Goal: Task Accomplishment & Management: Manage account settings

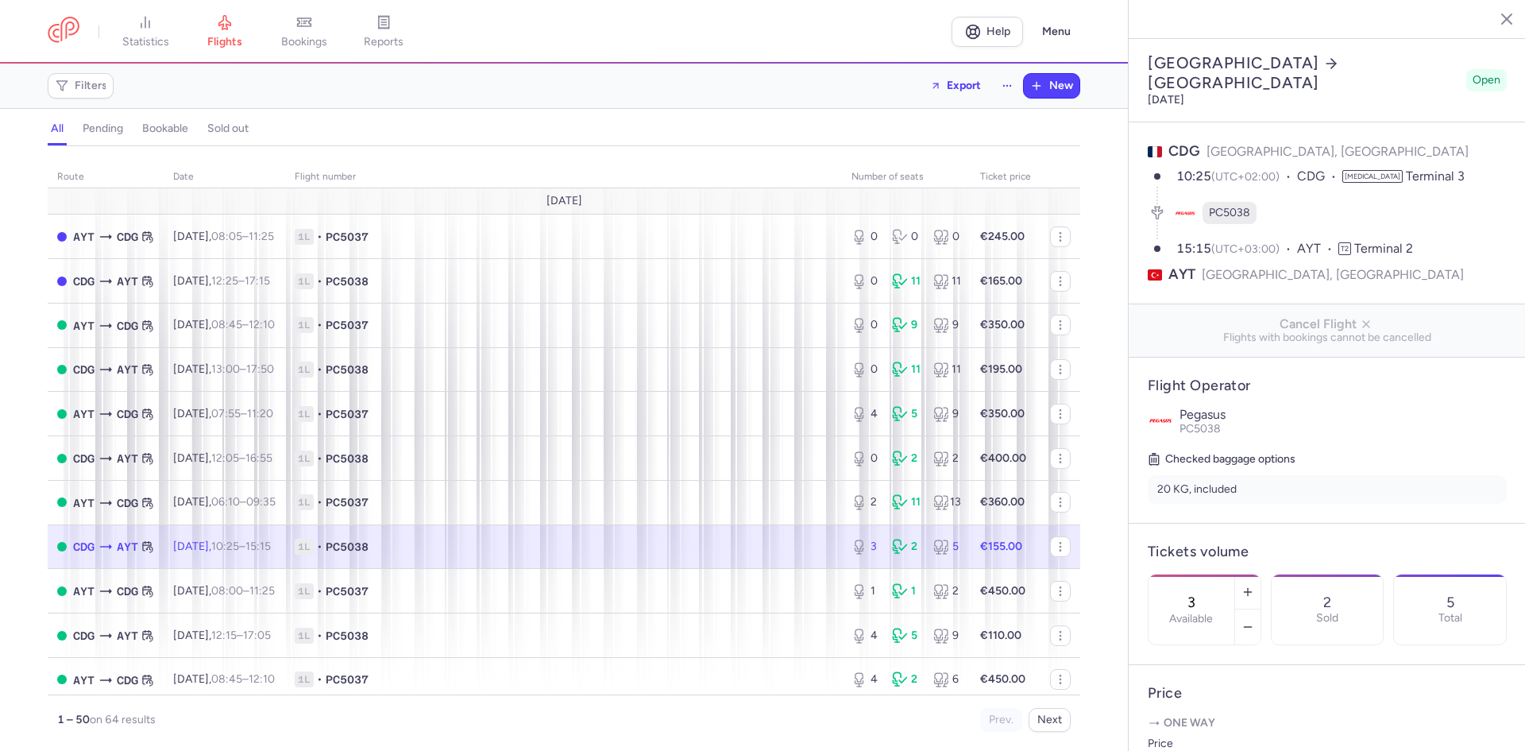
select select "hours"
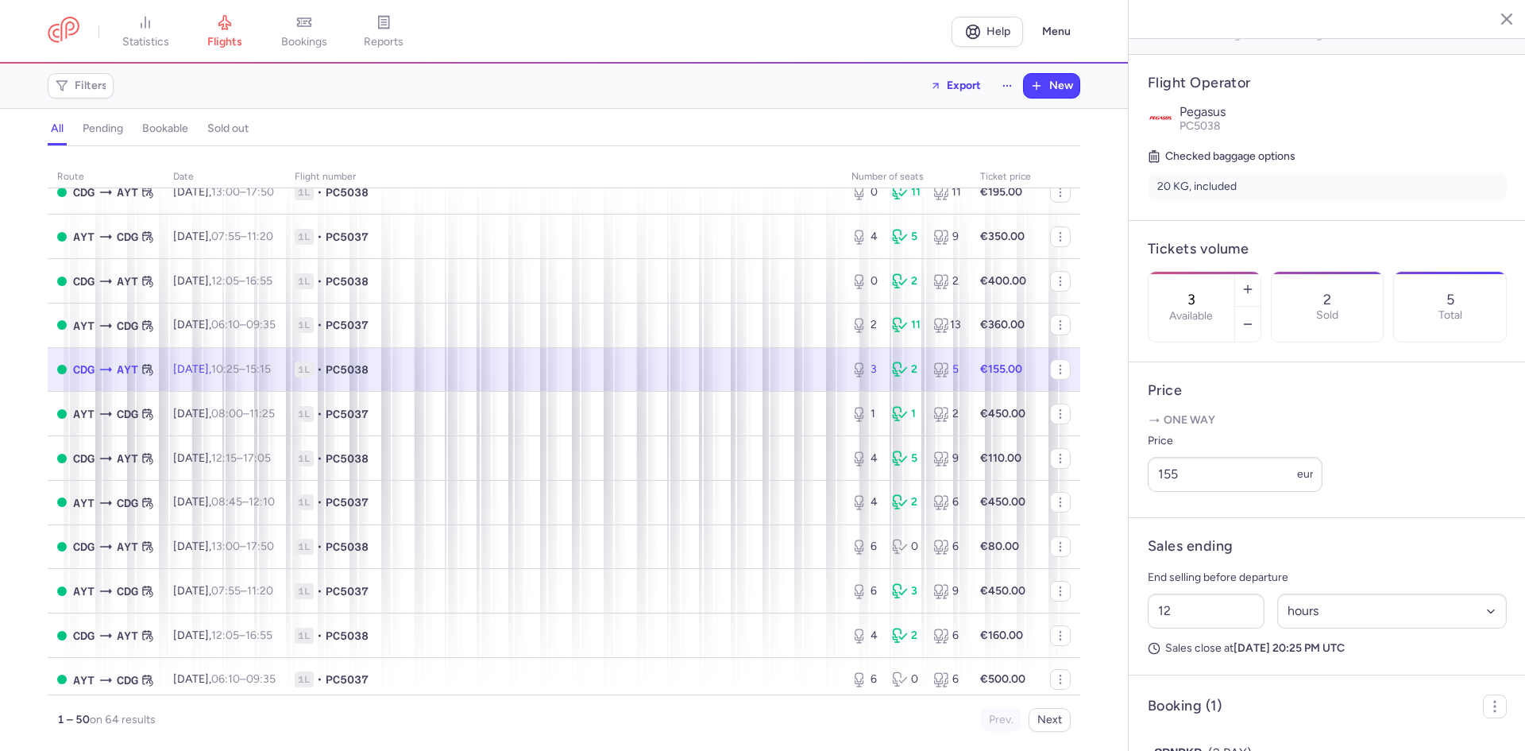
scroll to position [159, 0]
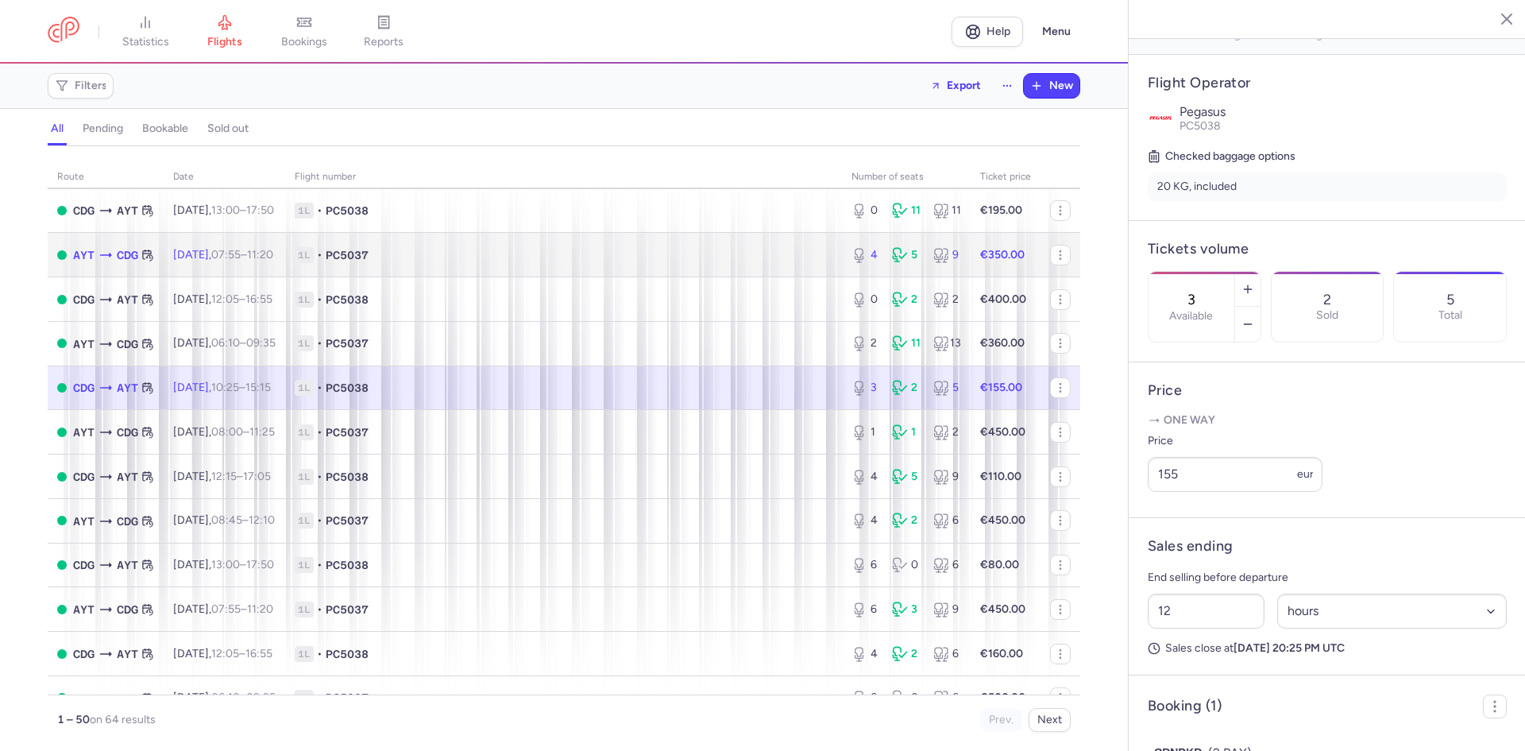
click at [314, 249] on span "1L" at bounding box center [304, 255] width 19 height 16
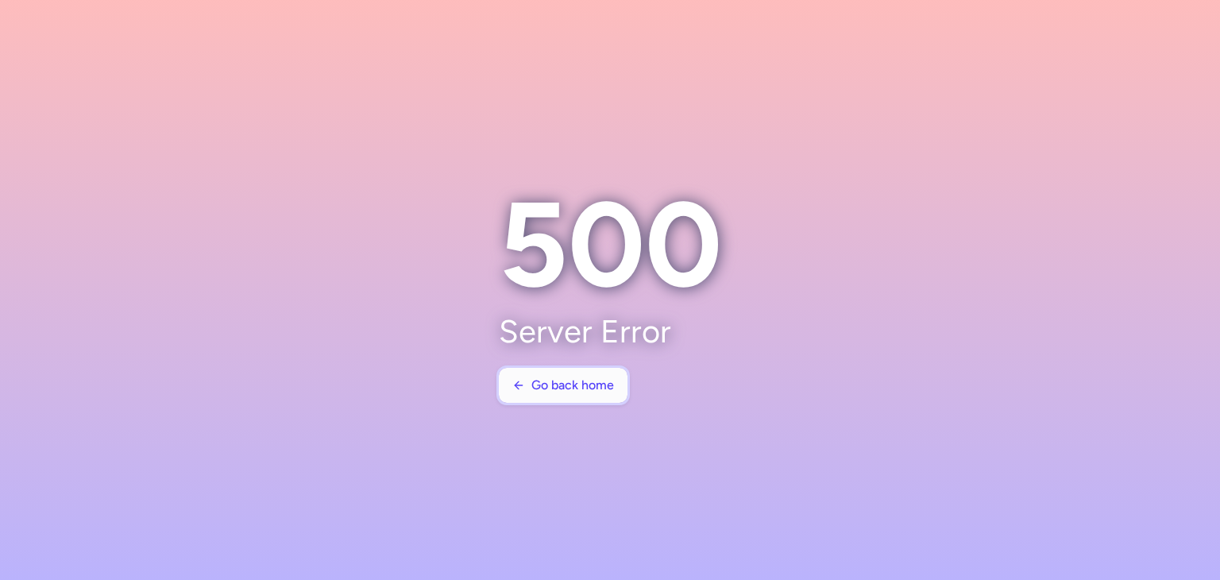
click at [601, 393] on button "Go back home" at bounding box center [563, 385] width 129 height 35
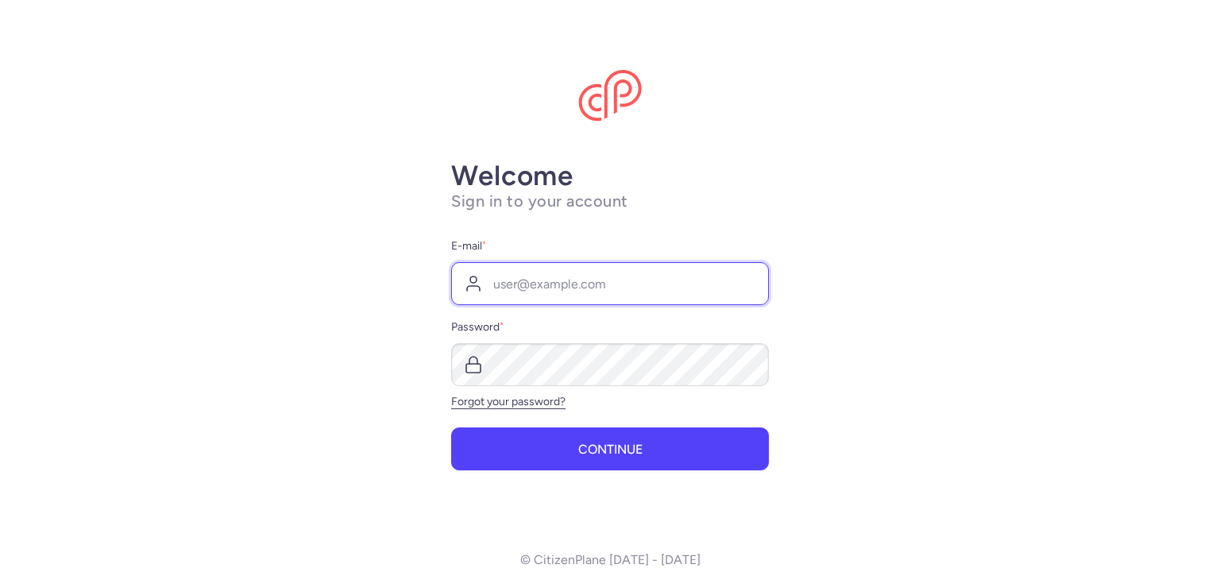
type input "[EMAIL_ADDRESS][DOMAIN_NAME]"
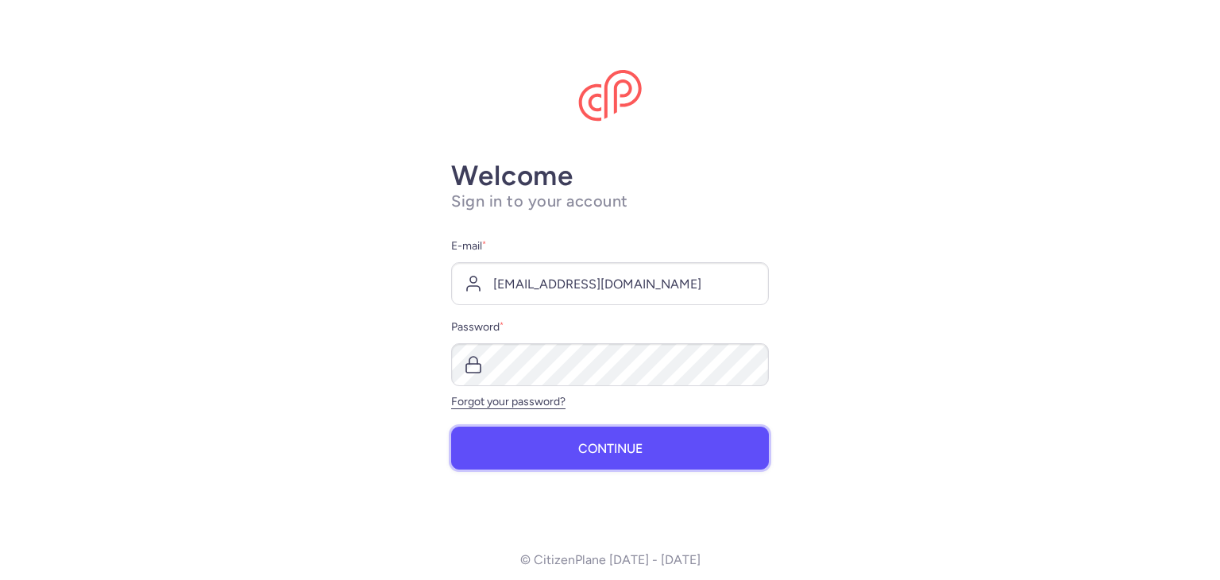
click at [622, 428] on button "Continue" at bounding box center [610, 448] width 318 height 43
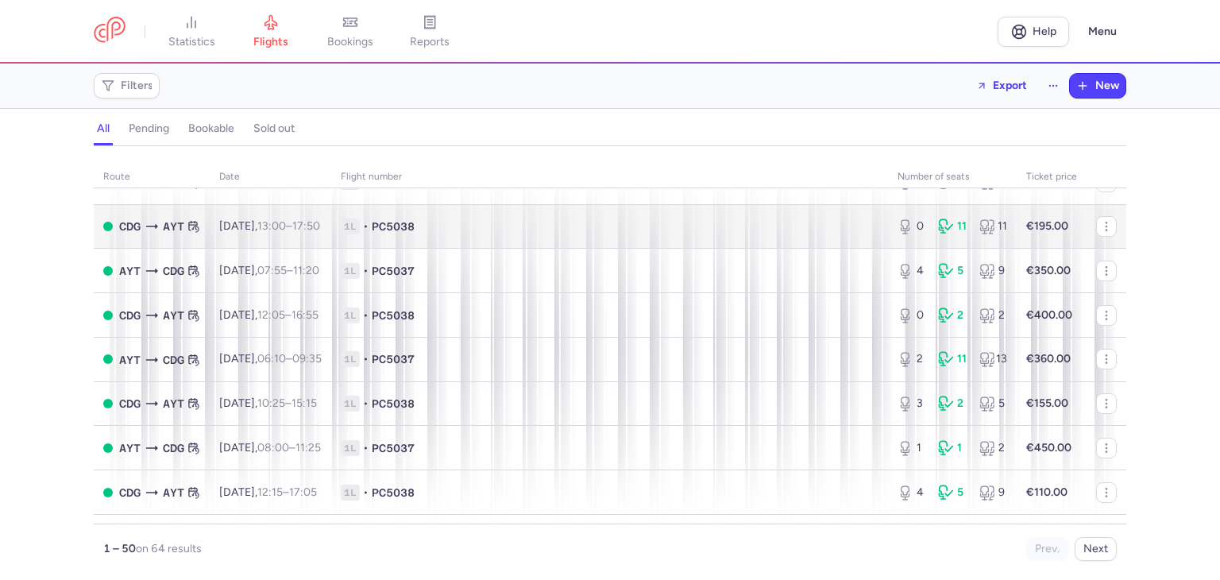
scroll to position [159, 0]
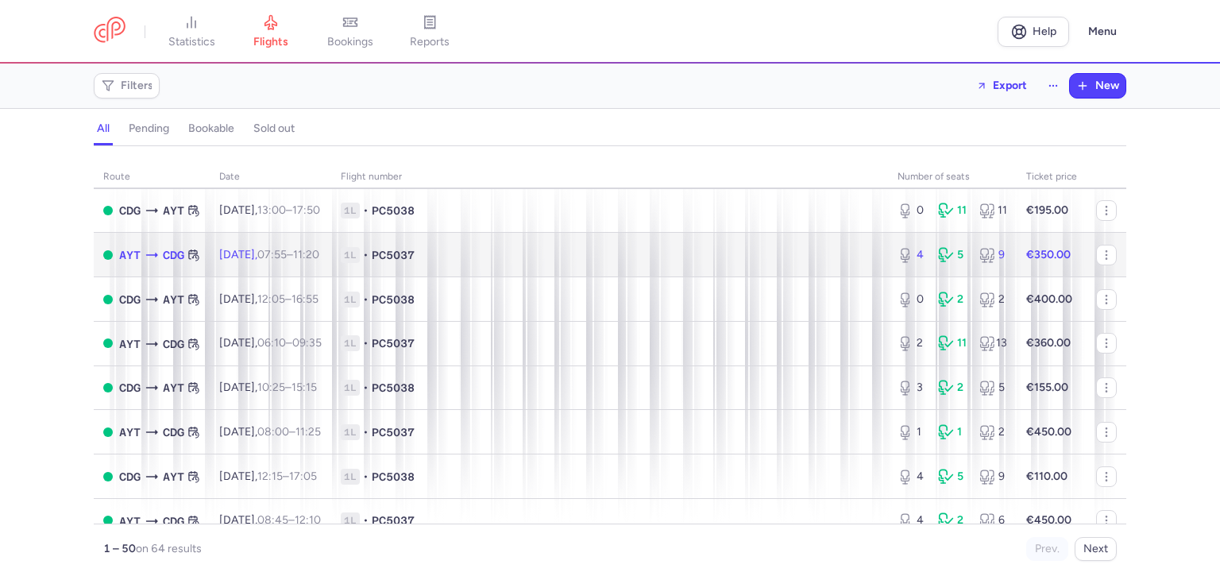
click at [512, 277] on td "1L • PC5037" at bounding box center [609, 255] width 557 height 44
select select "hours"
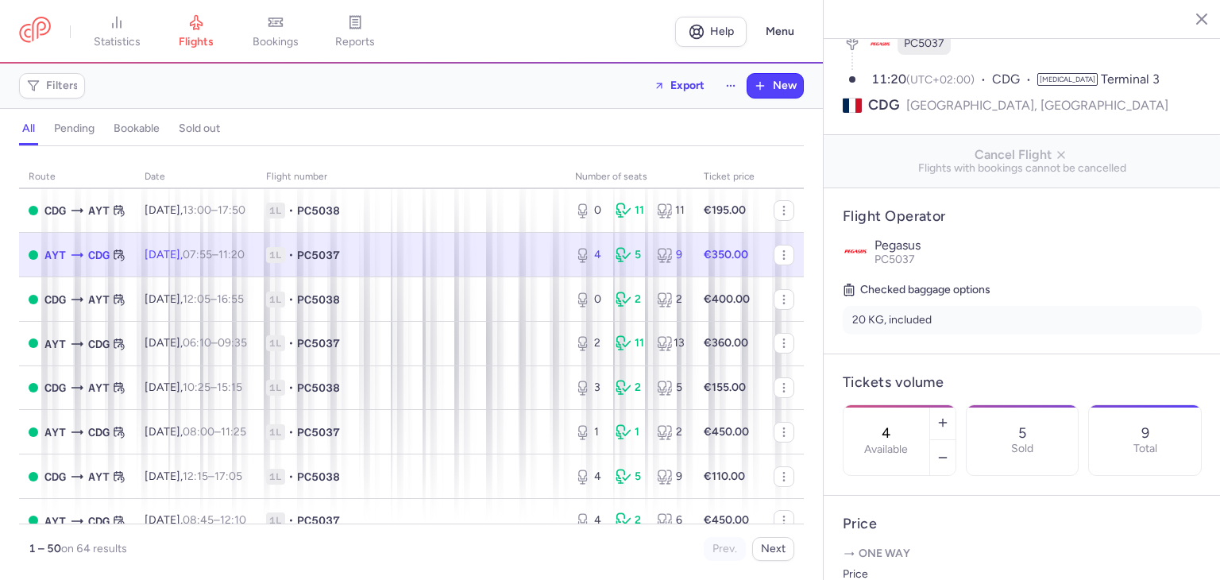
scroll to position [211, 0]
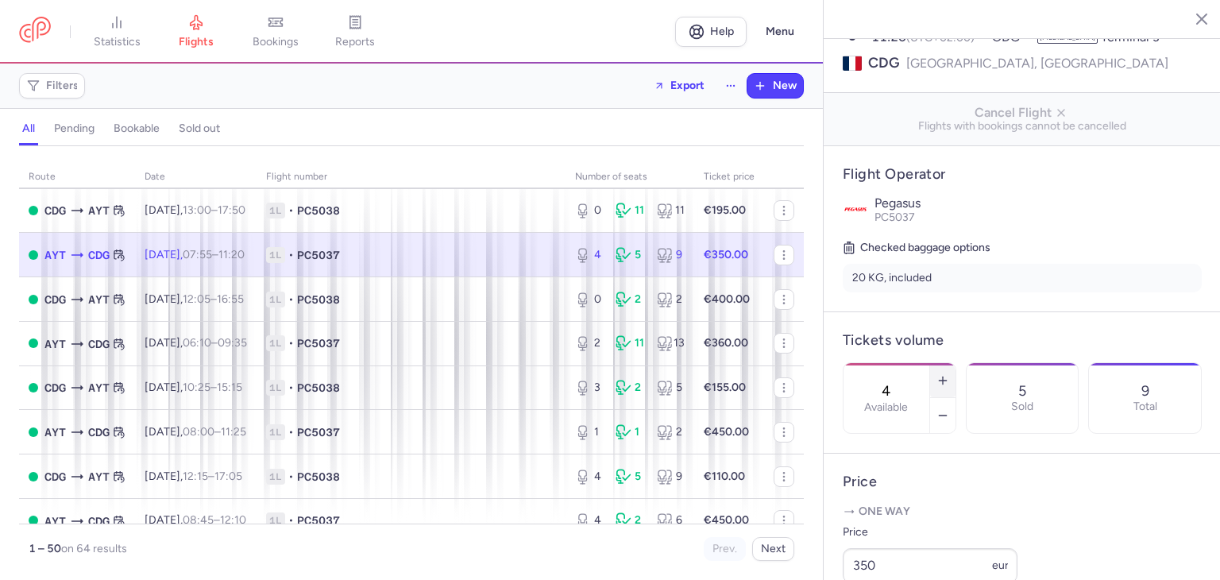
click at [949, 374] on icon "button" at bounding box center [943, 380] width 13 height 13
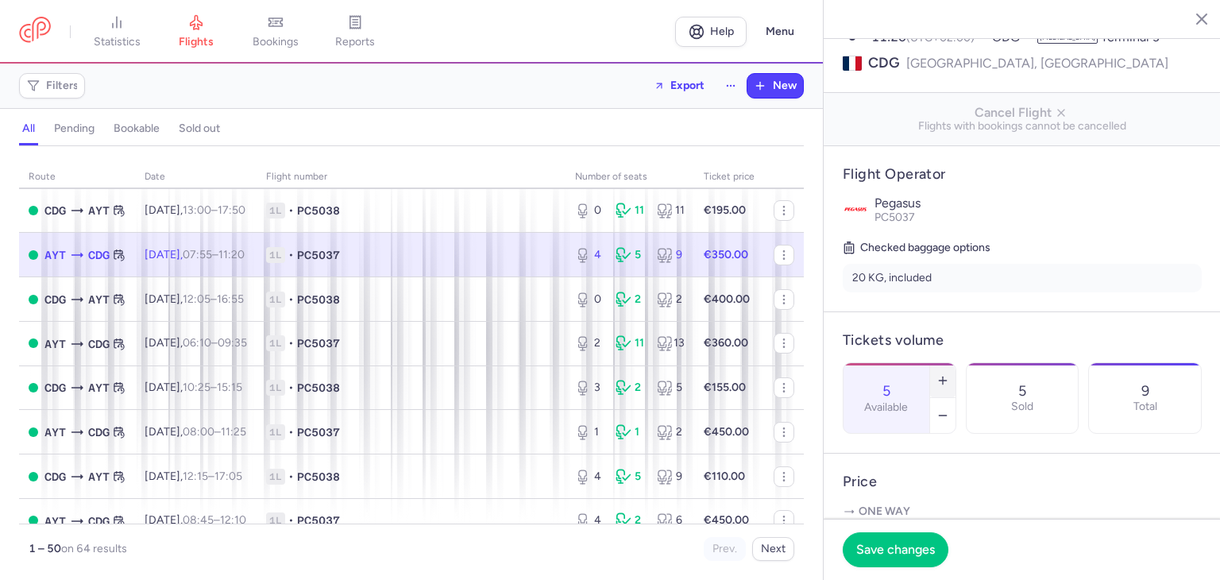
click at [949, 374] on icon "button" at bounding box center [943, 380] width 13 height 13
type input "6"
click at [922, 553] on span "Save changes" at bounding box center [895, 549] width 79 height 14
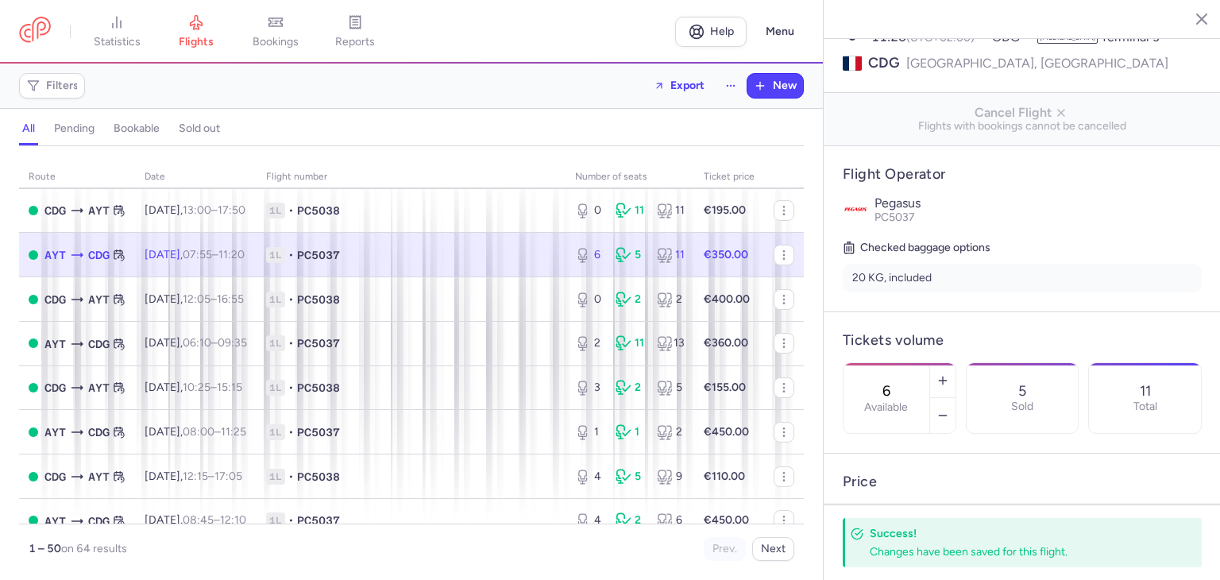
scroll to position [370, 0]
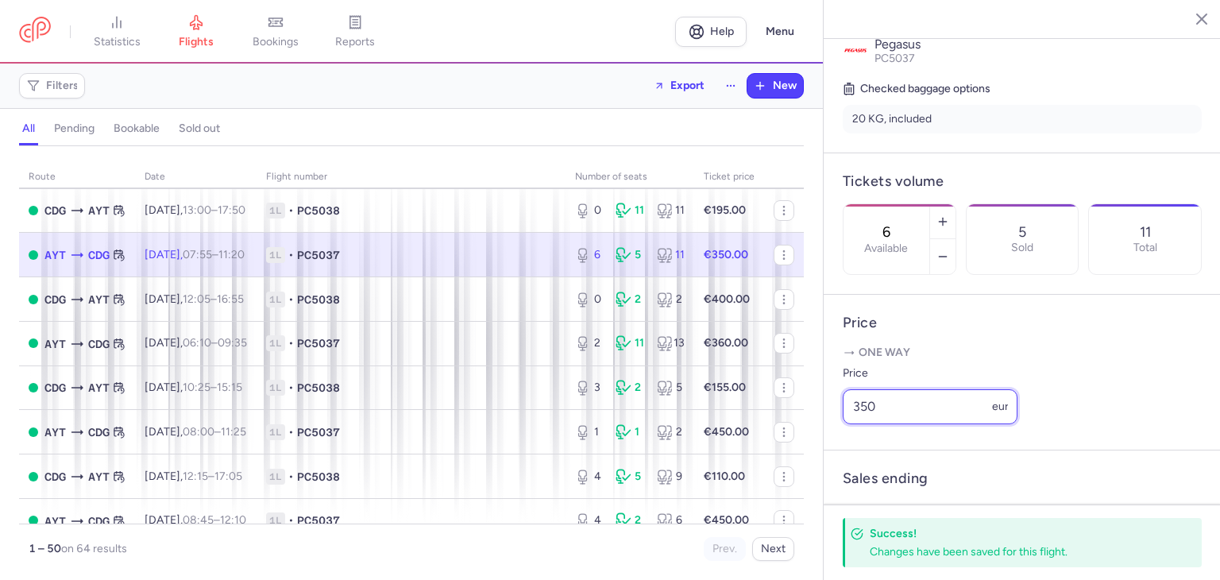
click at [918, 424] on input "350" at bounding box center [930, 406] width 175 height 35
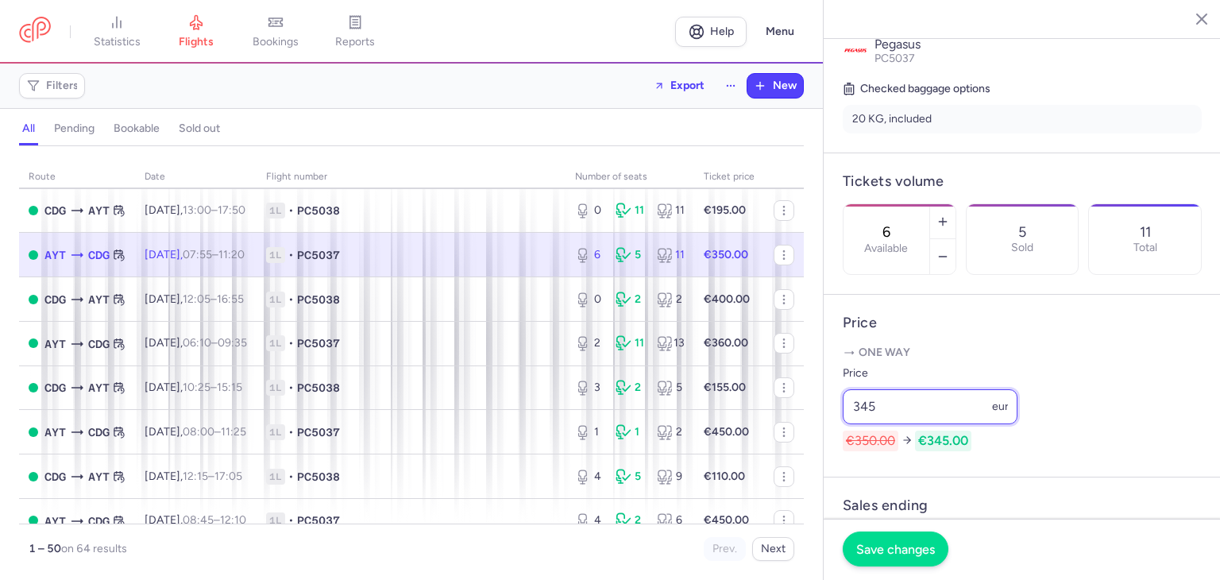
type input "345"
click at [906, 535] on button "Save changes" at bounding box center [896, 548] width 106 height 35
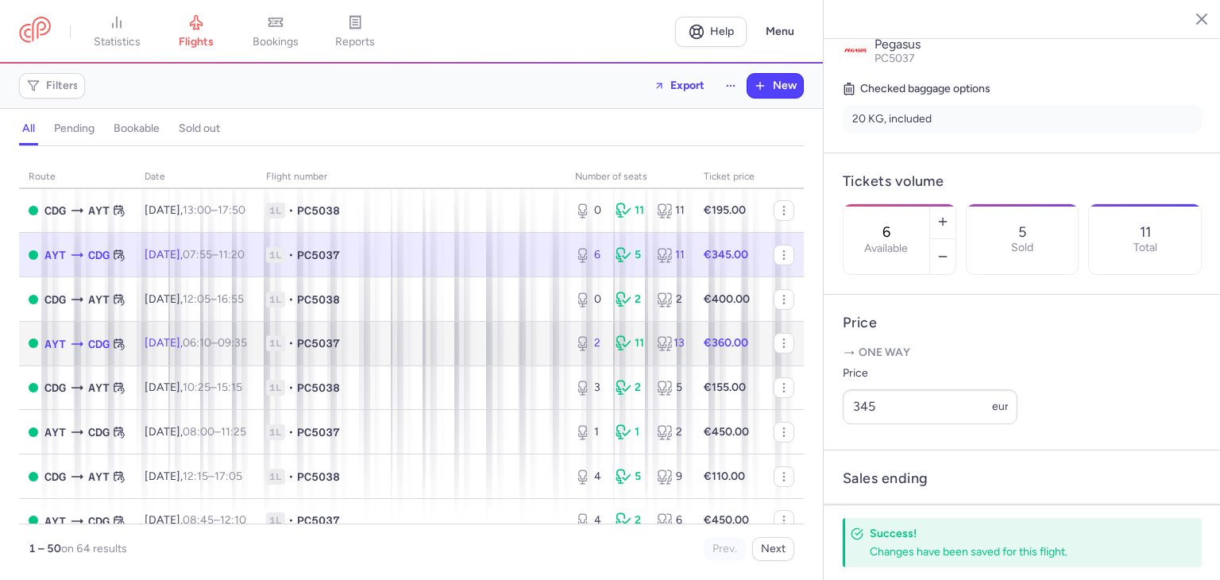
click at [428, 351] on span "1L • PC5037" at bounding box center [411, 343] width 290 height 16
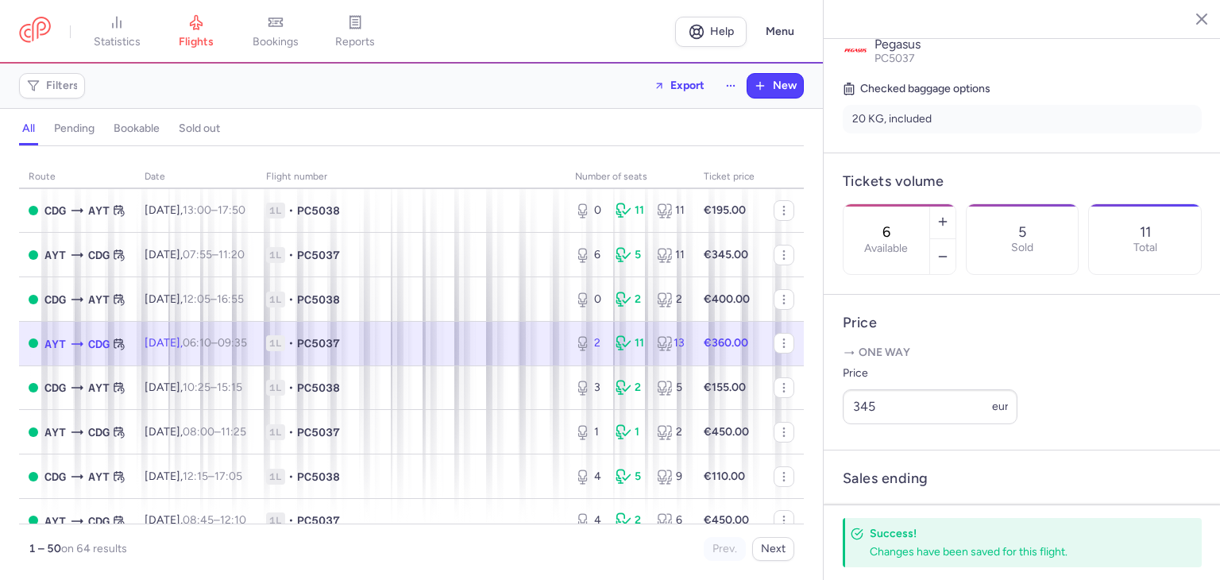
type input "2"
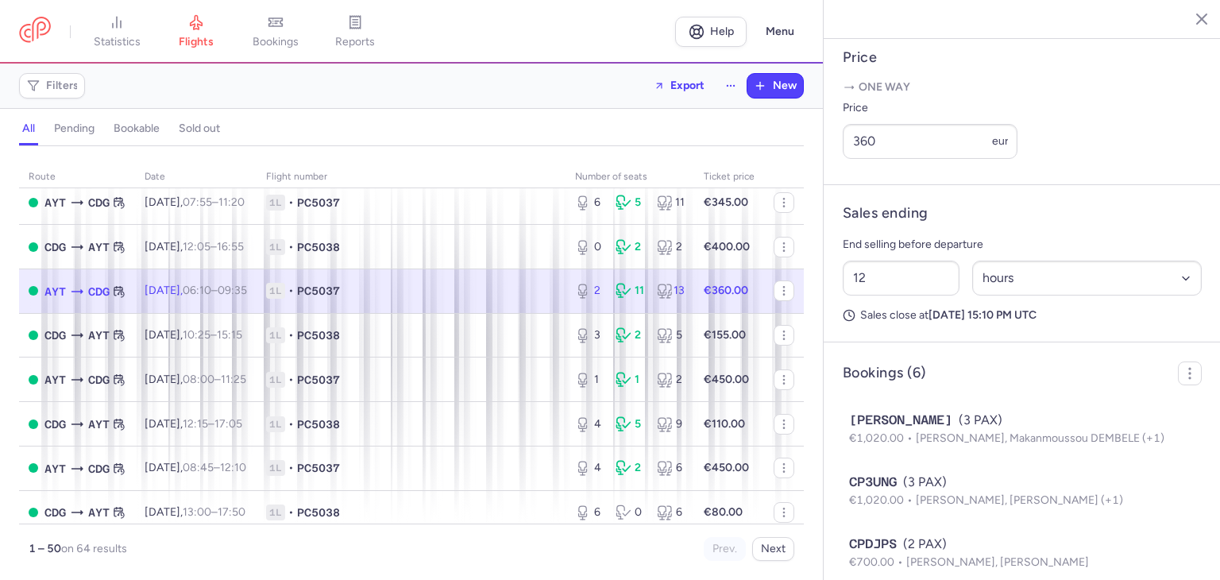
scroll to position [423, 0]
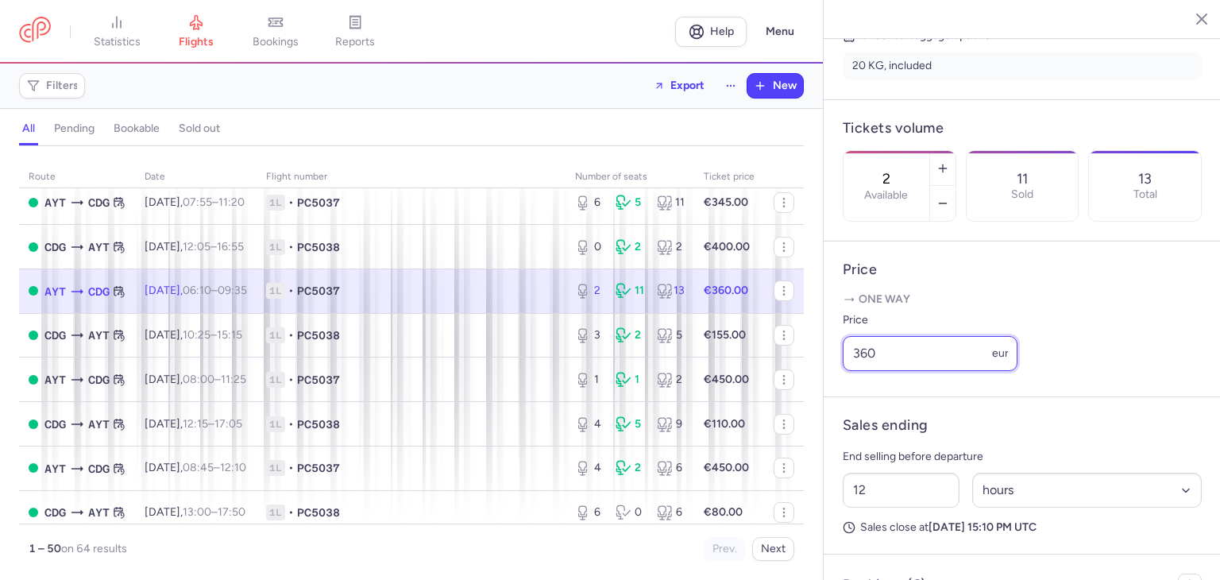
drag, startPoint x: 864, startPoint y: 372, endPoint x: 837, endPoint y: 372, distance: 27.8
click at [837, 372] on article "Price One way Price 360 eur" at bounding box center [1022, 320] width 397 height 156
click at [906, 363] on input "360" at bounding box center [930, 353] width 175 height 35
drag, startPoint x: 905, startPoint y: 371, endPoint x: 848, endPoint y: 370, distance: 56.4
click at [848, 370] on input "360" at bounding box center [930, 353] width 175 height 35
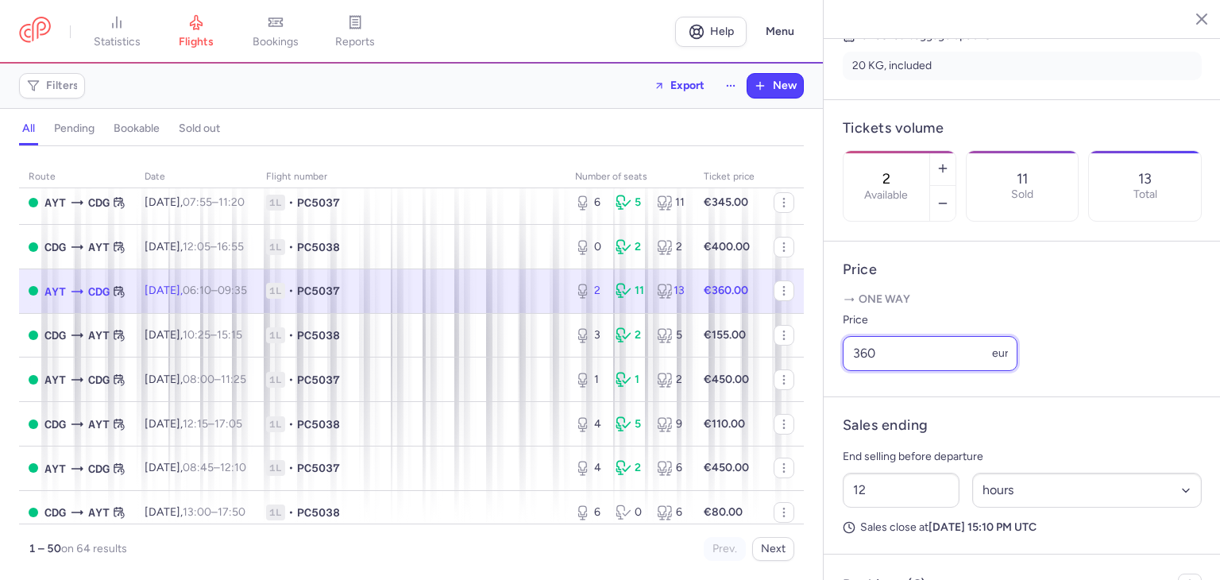
click at [848, 370] on input "360" at bounding box center [930, 353] width 175 height 35
drag, startPoint x: 886, startPoint y: 385, endPoint x: 855, endPoint y: 385, distance: 31.0
click at [855, 371] on input "360" at bounding box center [930, 353] width 175 height 35
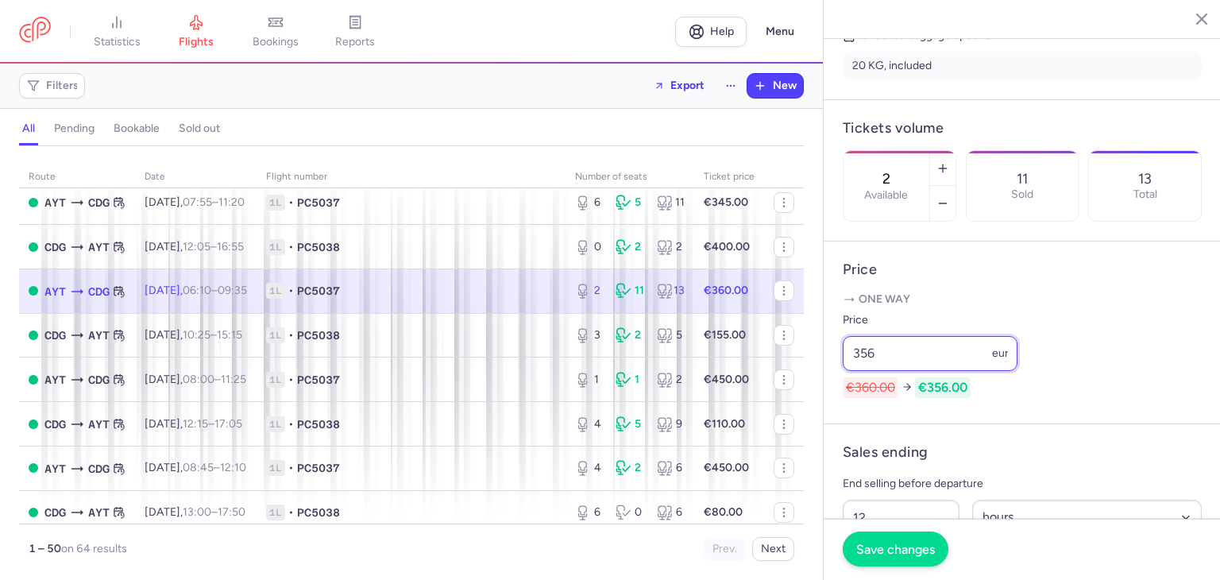
type input "356"
click at [910, 541] on button "Save changes" at bounding box center [896, 548] width 106 height 35
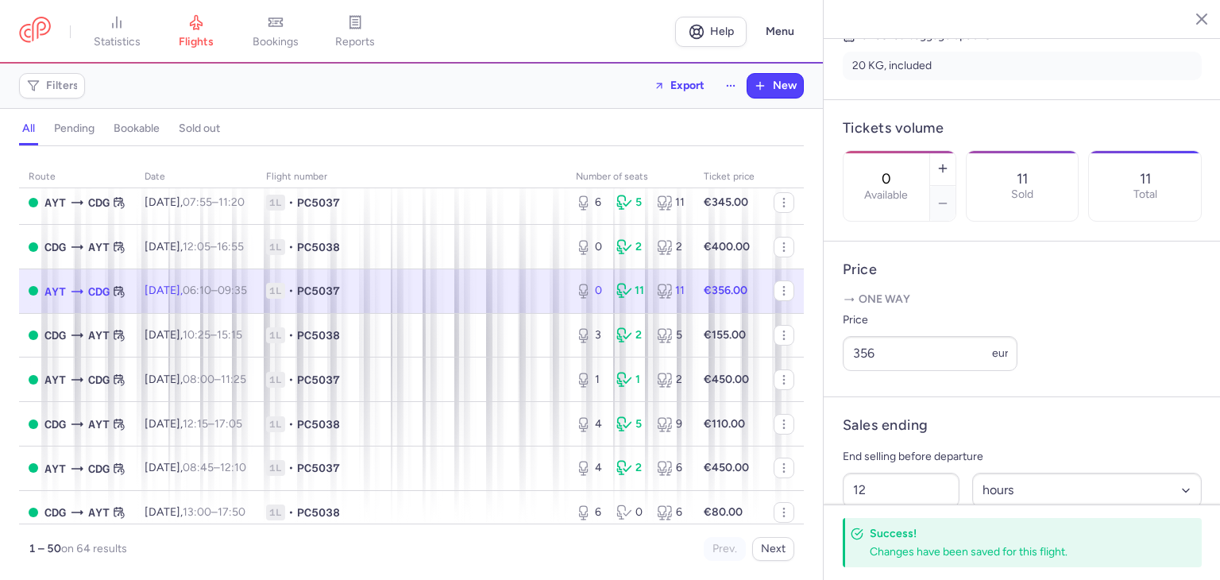
click at [1045, 222] on section "0 Available 11 Sold 11 Total" at bounding box center [1022, 186] width 359 height 72
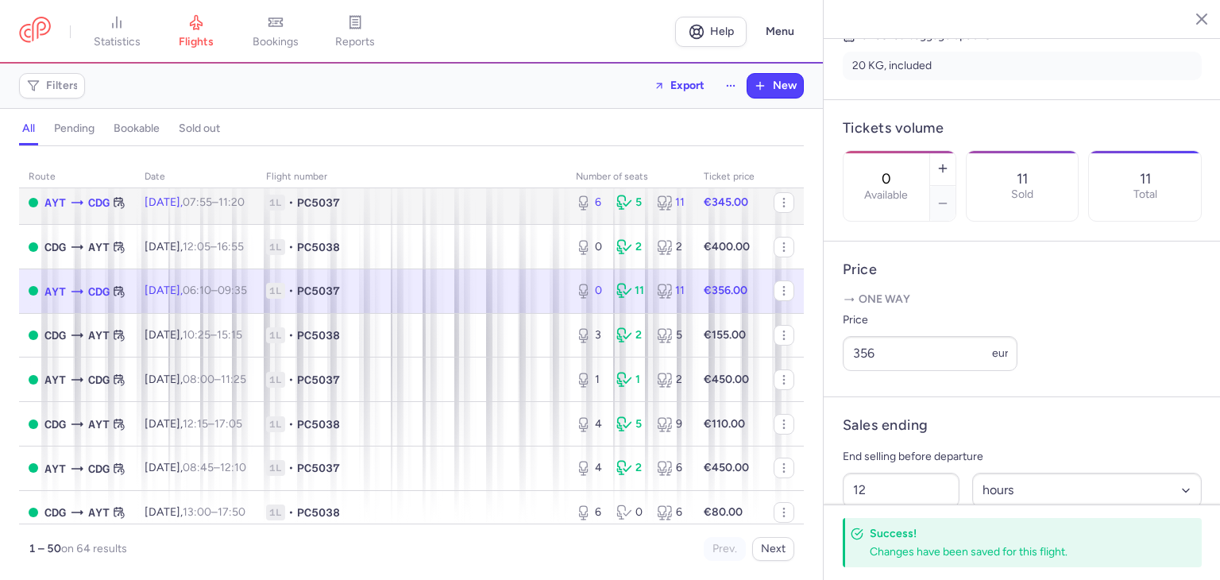
click at [399, 200] on span "1L • PC5037" at bounding box center [411, 203] width 291 height 16
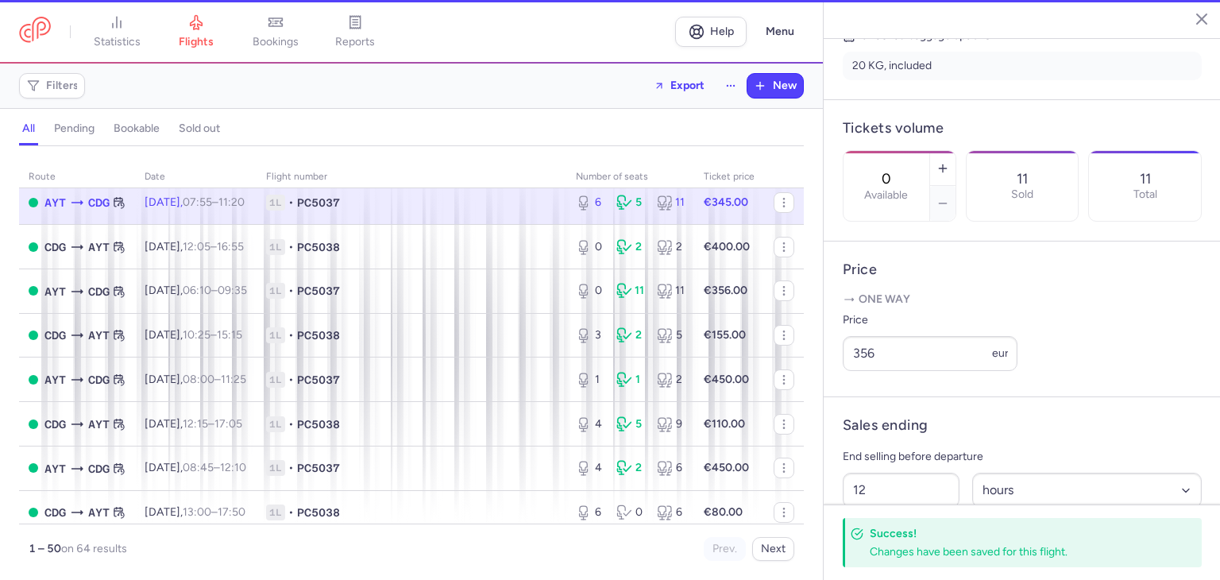
type input "6"
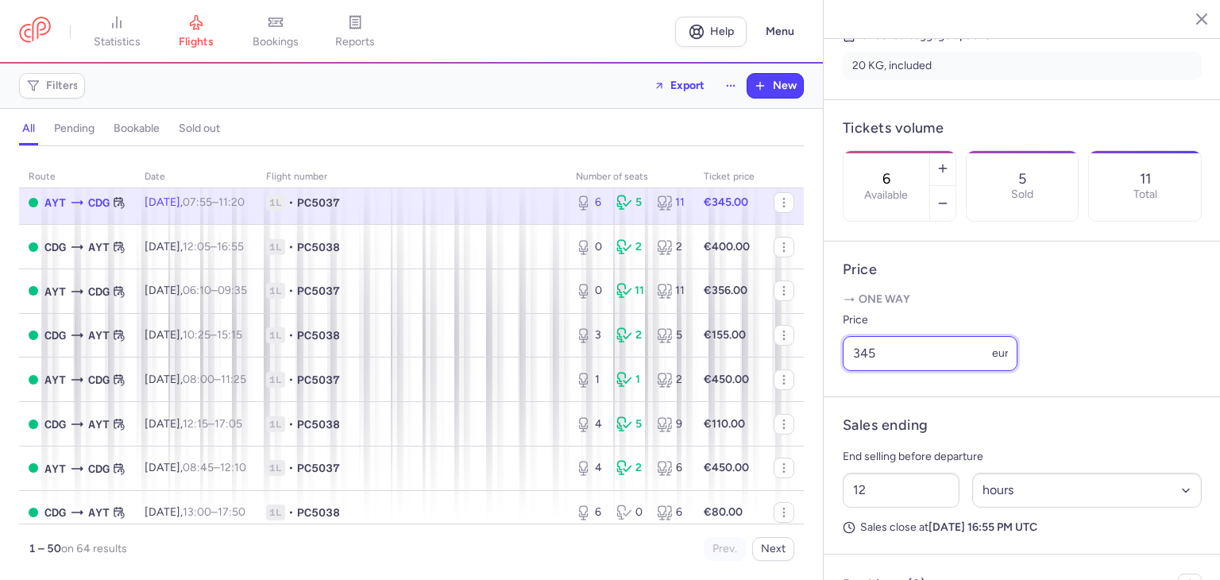
drag, startPoint x: 896, startPoint y: 373, endPoint x: 854, endPoint y: 372, distance: 42.1
click at [854, 371] on input "345" at bounding box center [930, 353] width 175 height 35
click at [909, 371] on input "345" at bounding box center [930, 353] width 175 height 35
drag, startPoint x: 868, startPoint y: 379, endPoint x: 848, endPoint y: 379, distance: 19.1
click at [848, 371] on input "345" at bounding box center [930, 353] width 175 height 35
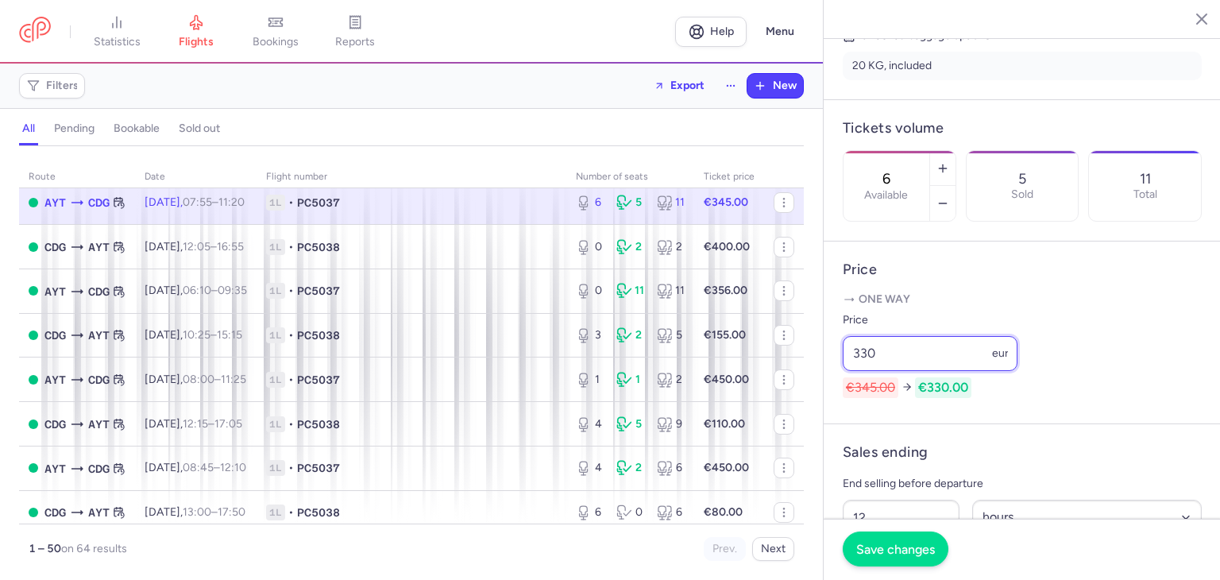
type input "330"
click at [911, 554] on span "Save changes" at bounding box center [895, 549] width 79 height 14
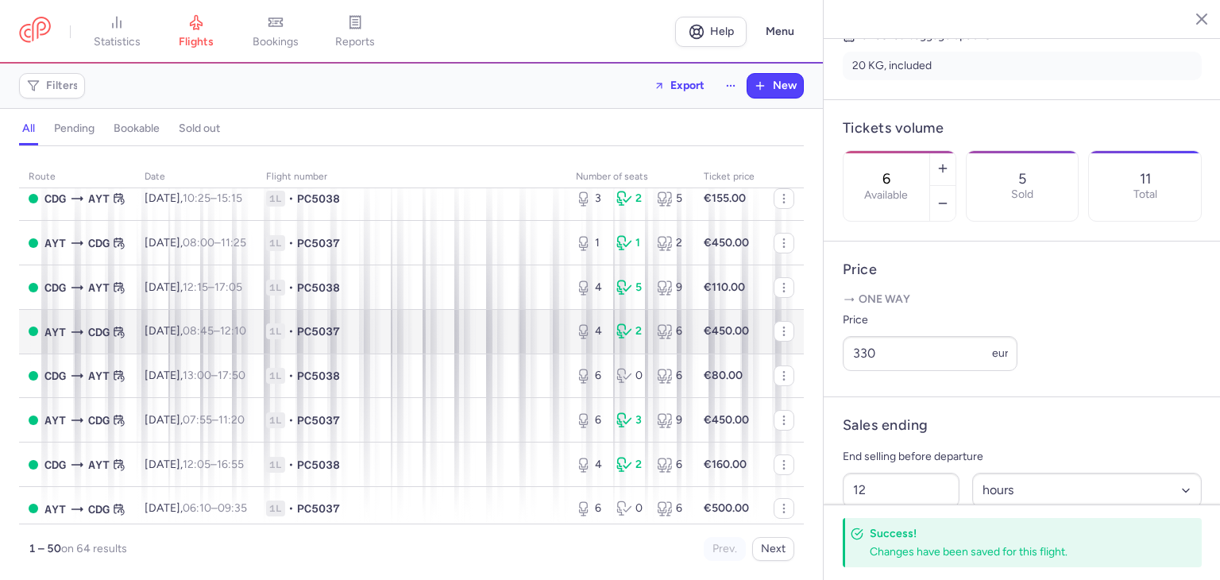
scroll to position [423, 0]
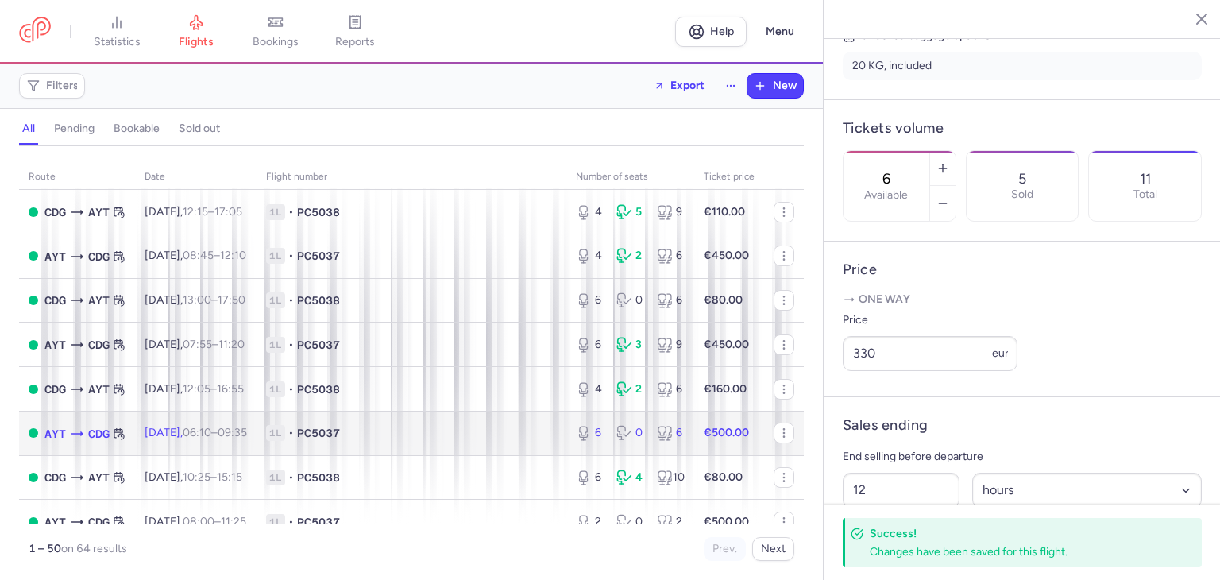
click at [443, 440] on span "1L • PC5037" at bounding box center [411, 433] width 291 height 16
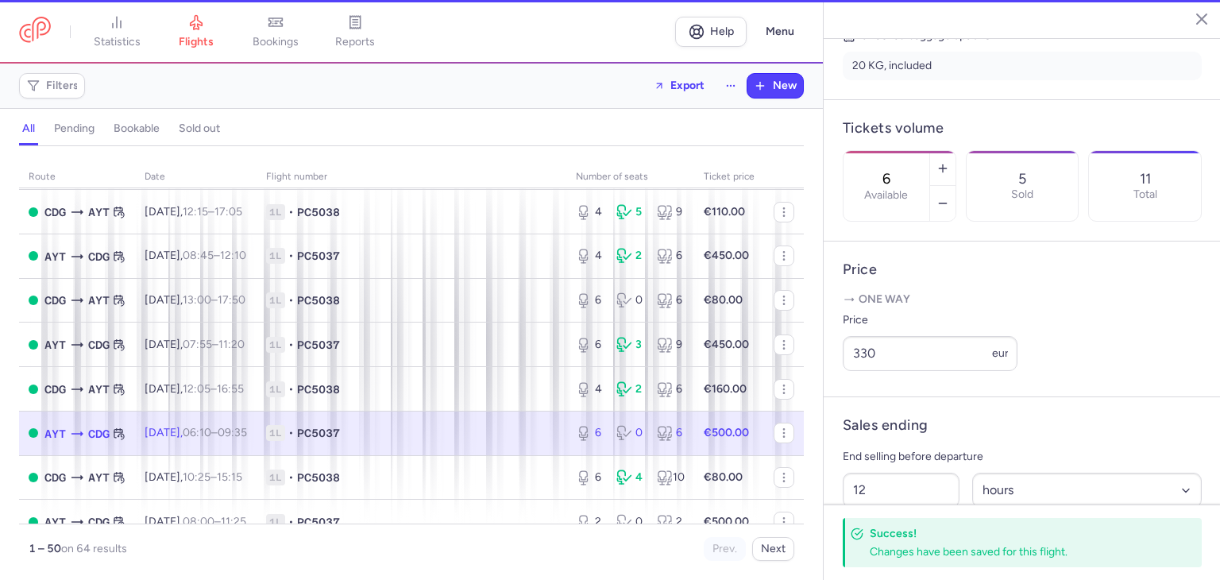
scroll to position [411, 0]
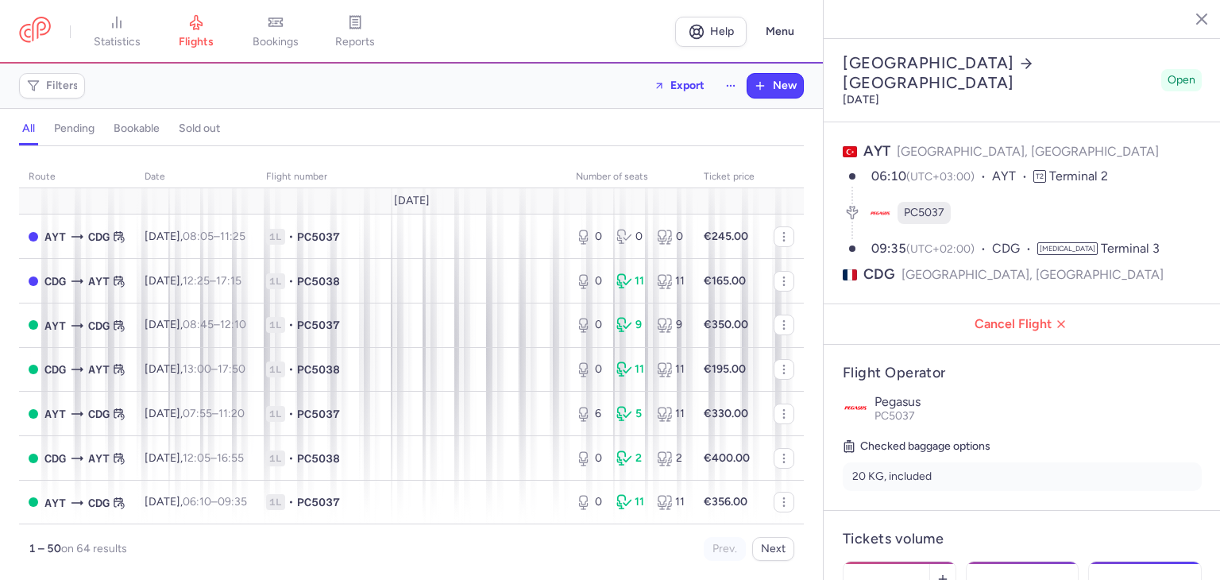
select select "hours"
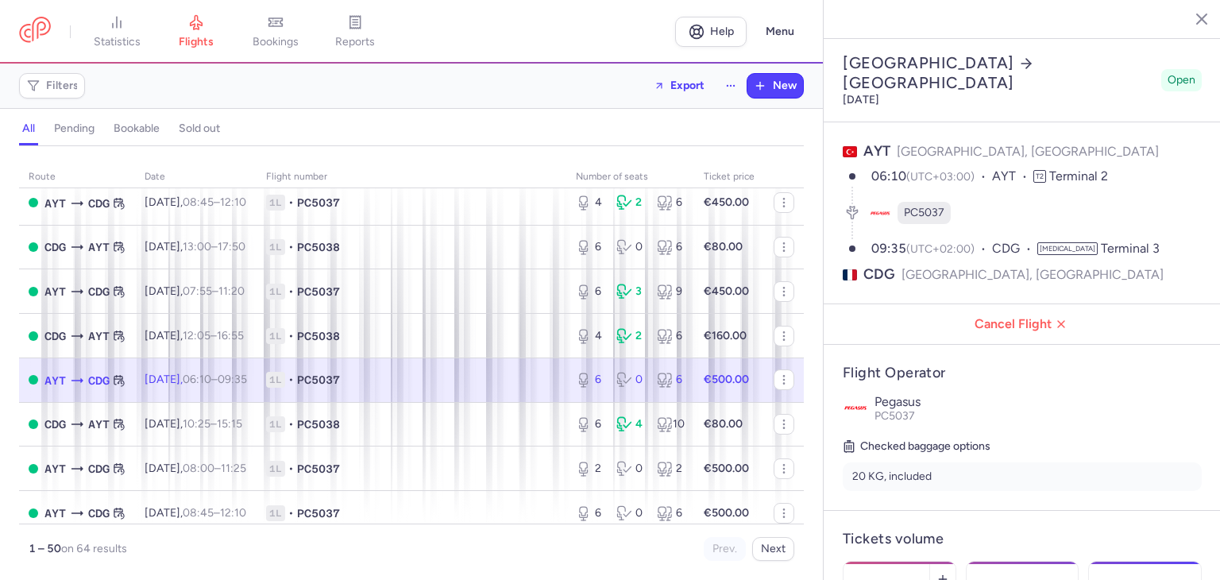
click at [446, 388] on span "1L • PC5037" at bounding box center [411, 380] width 291 height 16
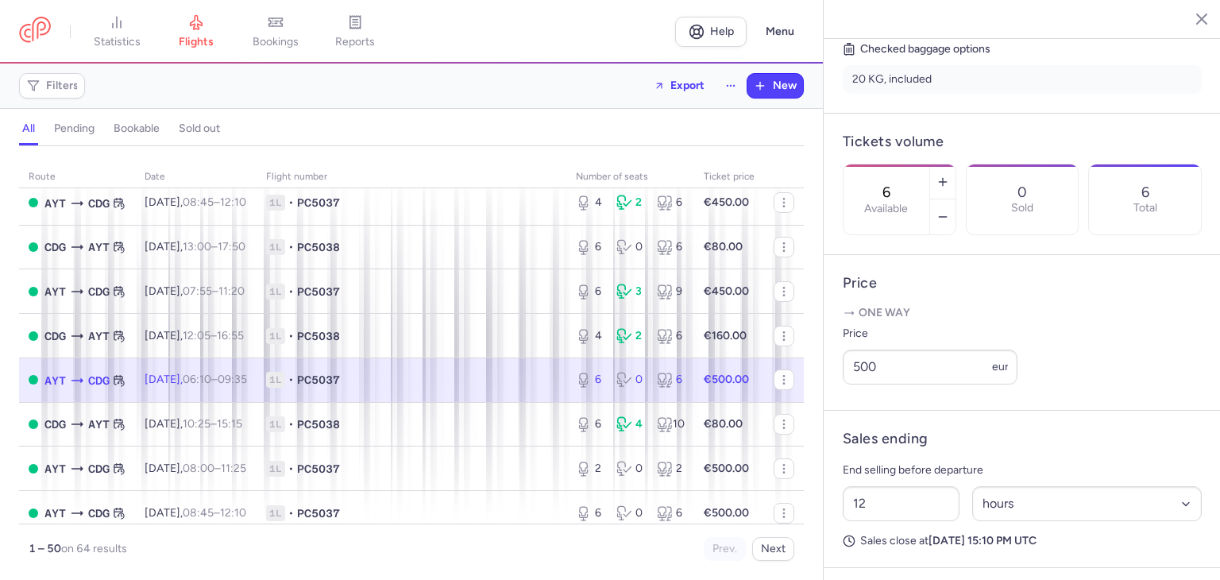
scroll to position [423, 0]
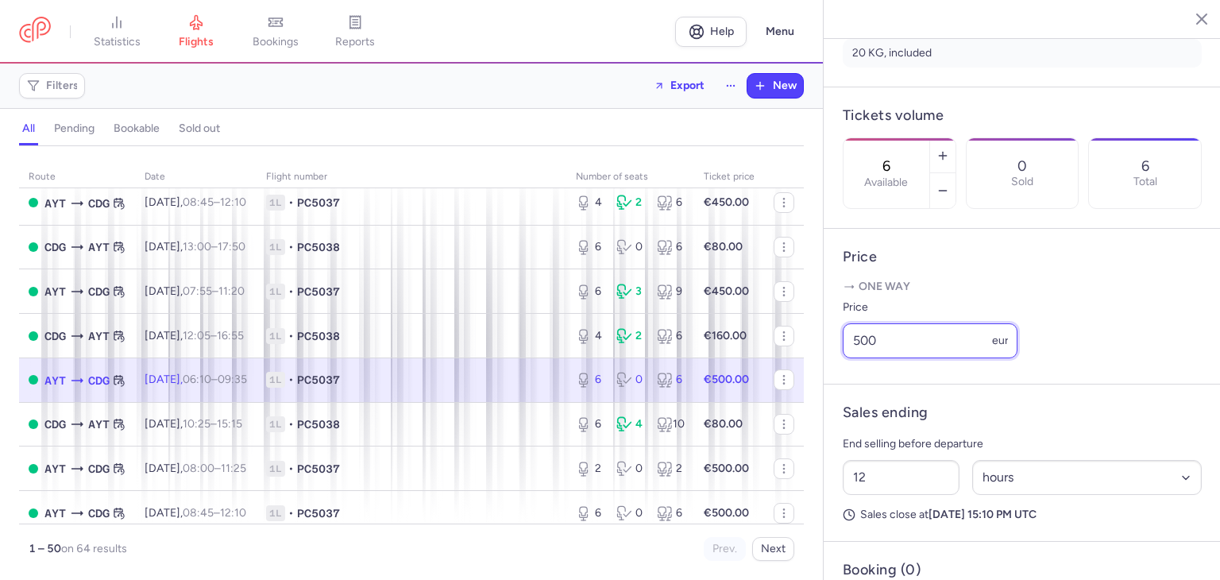
drag, startPoint x: 899, startPoint y: 366, endPoint x: 846, endPoint y: 364, distance: 53.3
click at [846, 358] on input "500" at bounding box center [930, 340] width 175 height 35
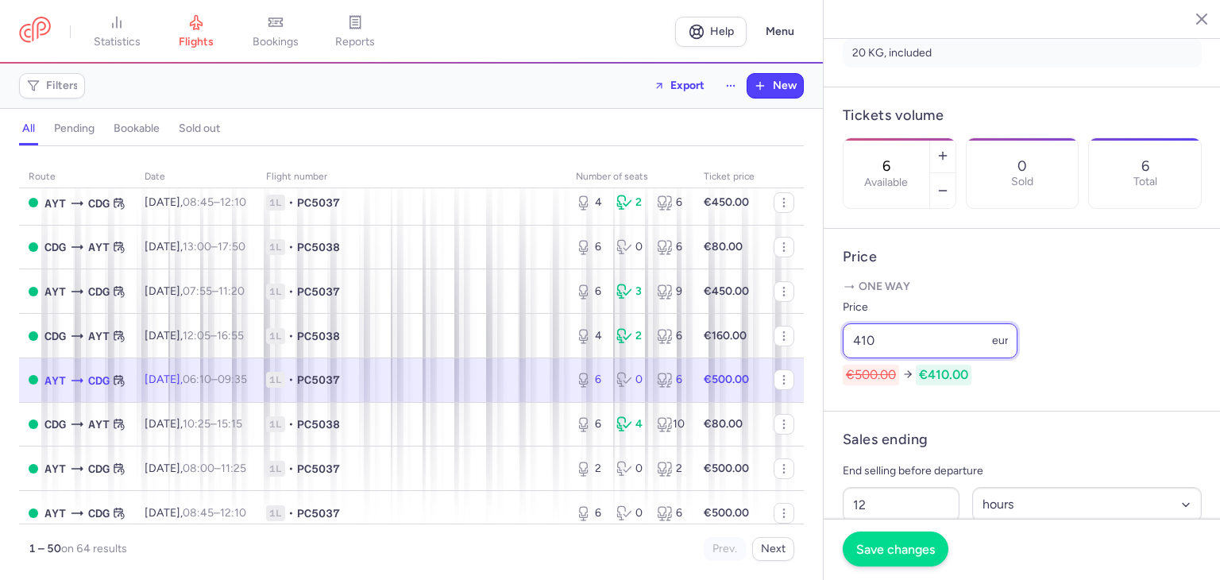
type input "410"
click at [916, 557] on button "Save changes" at bounding box center [896, 548] width 106 height 35
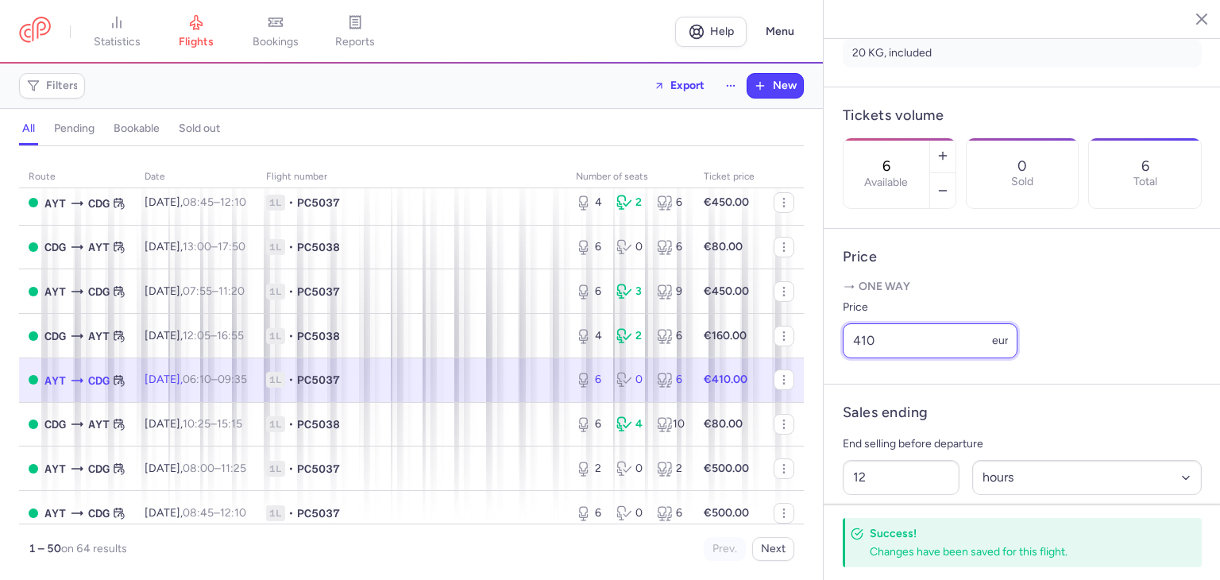
drag, startPoint x: 891, startPoint y: 356, endPoint x: 814, endPoint y: 360, distance: 78.0
click at [814, 360] on div "statistics flights bookings reports Help Menu Filters Export New all pending bo…" at bounding box center [610, 290] width 1220 height 580
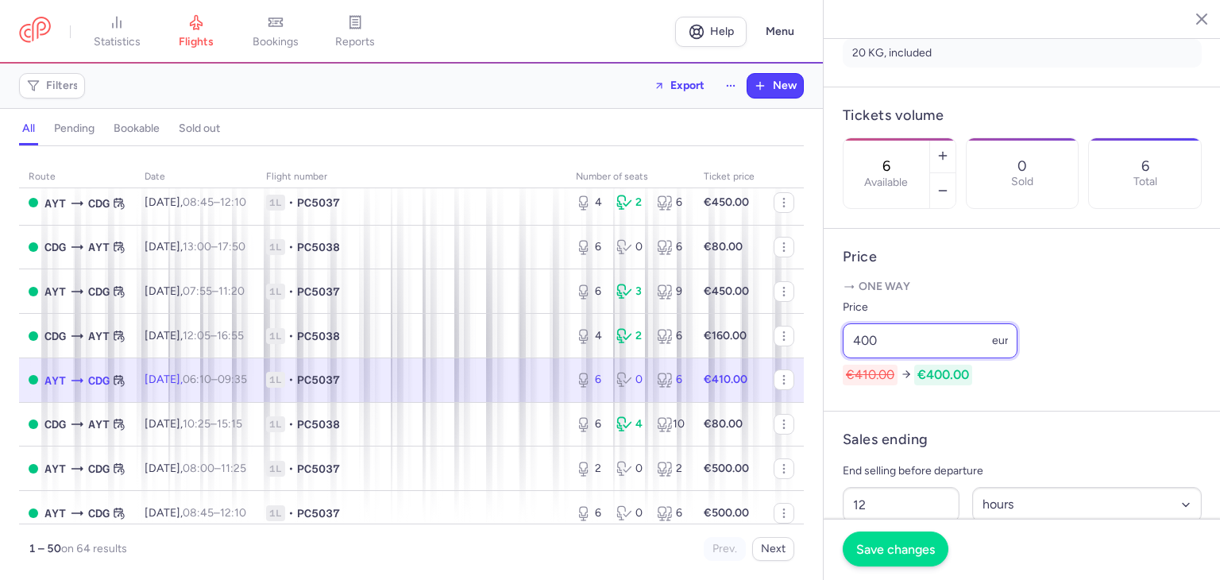
type input "400"
click at [928, 551] on span "Save changes" at bounding box center [895, 549] width 79 height 14
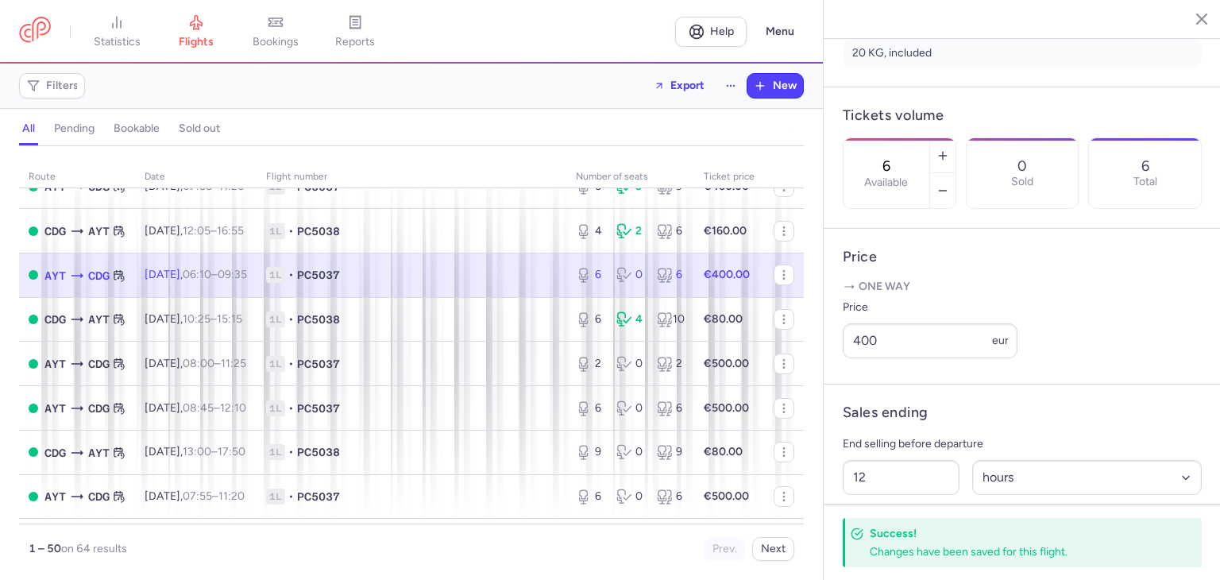
scroll to position [582, 0]
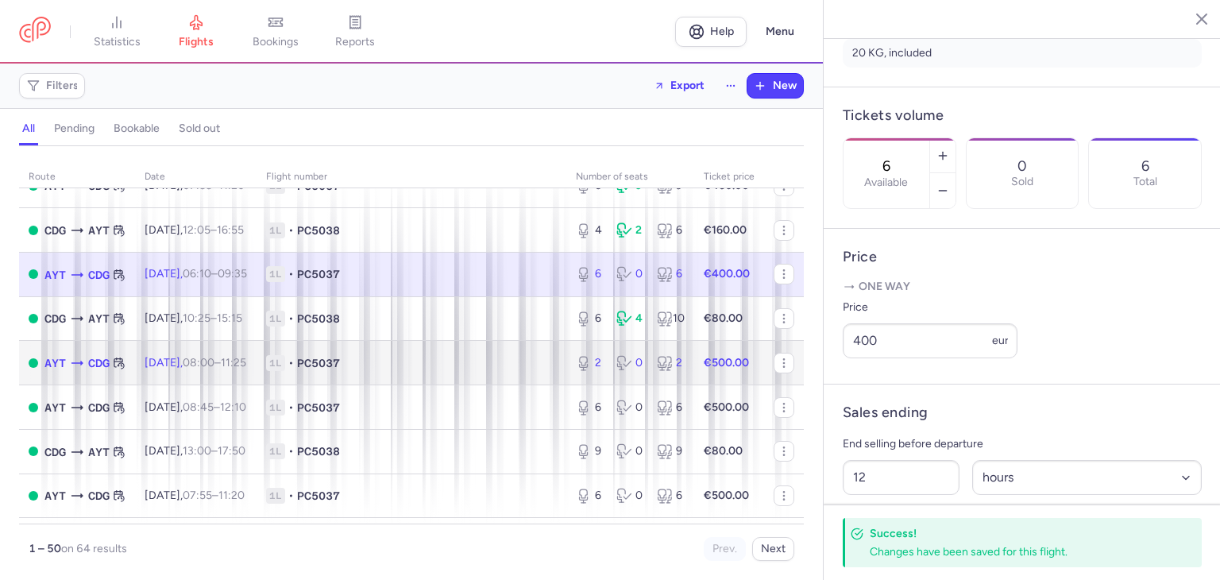
click at [437, 385] on td "1L • PC5037" at bounding box center [412, 363] width 310 height 44
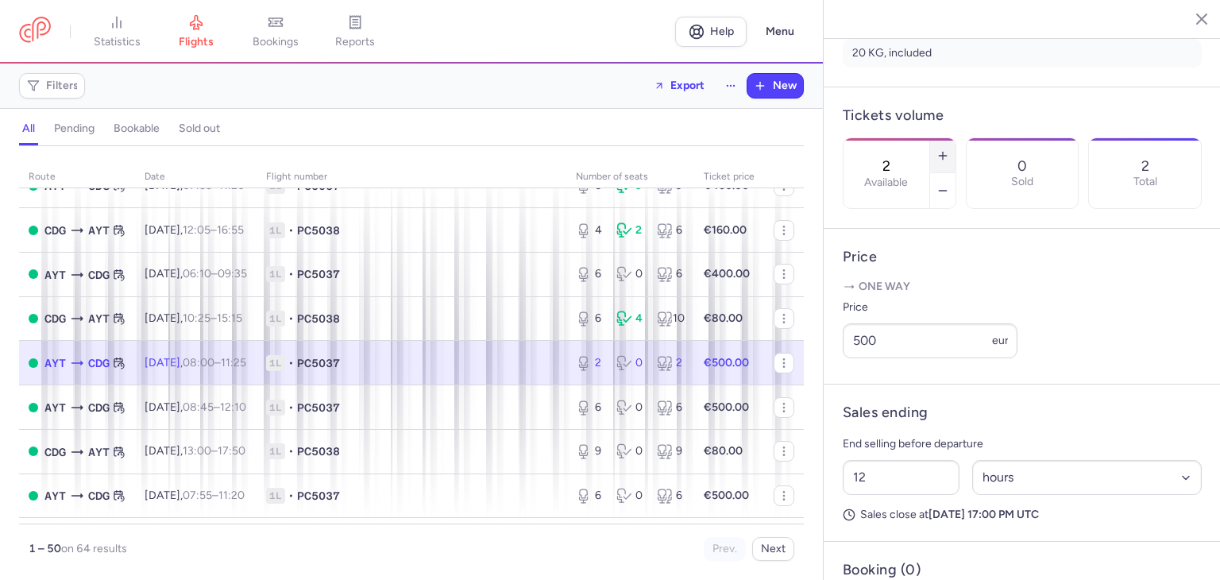
click at [956, 138] on button "button" at bounding box center [942, 155] width 25 height 35
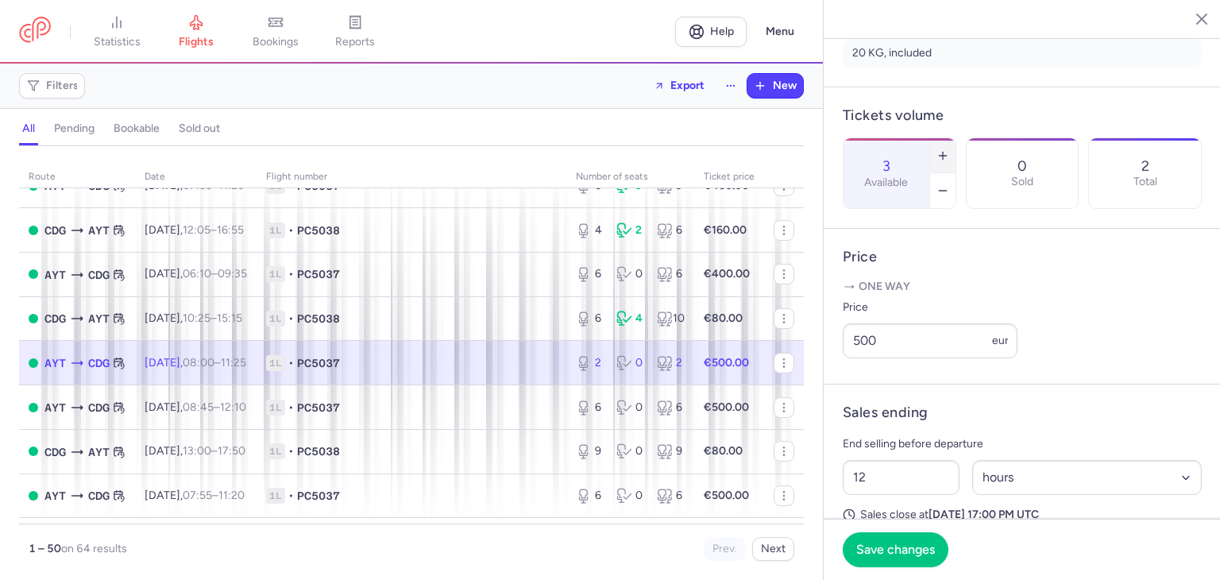
click at [956, 138] on button "button" at bounding box center [942, 155] width 25 height 35
type input "4"
drag, startPoint x: 902, startPoint y: 368, endPoint x: 858, endPoint y: 368, distance: 44.5
click at [858, 358] on input "500" at bounding box center [930, 340] width 175 height 35
click at [900, 358] on input "500" at bounding box center [930, 340] width 175 height 35
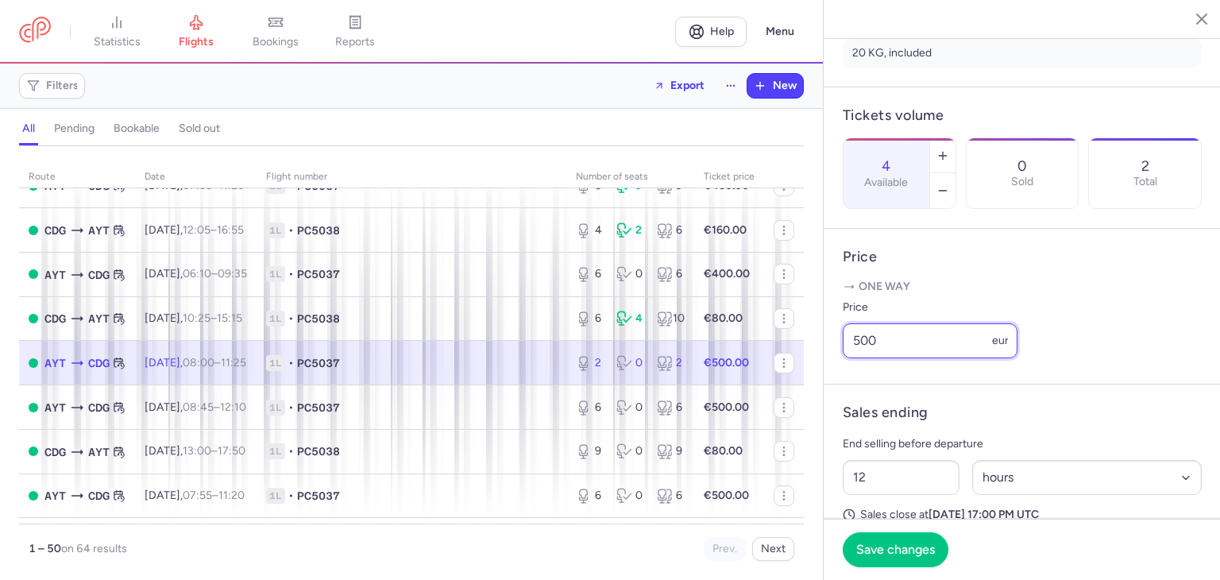
click at [900, 358] on input "500" at bounding box center [930, 340] width 175 height 35
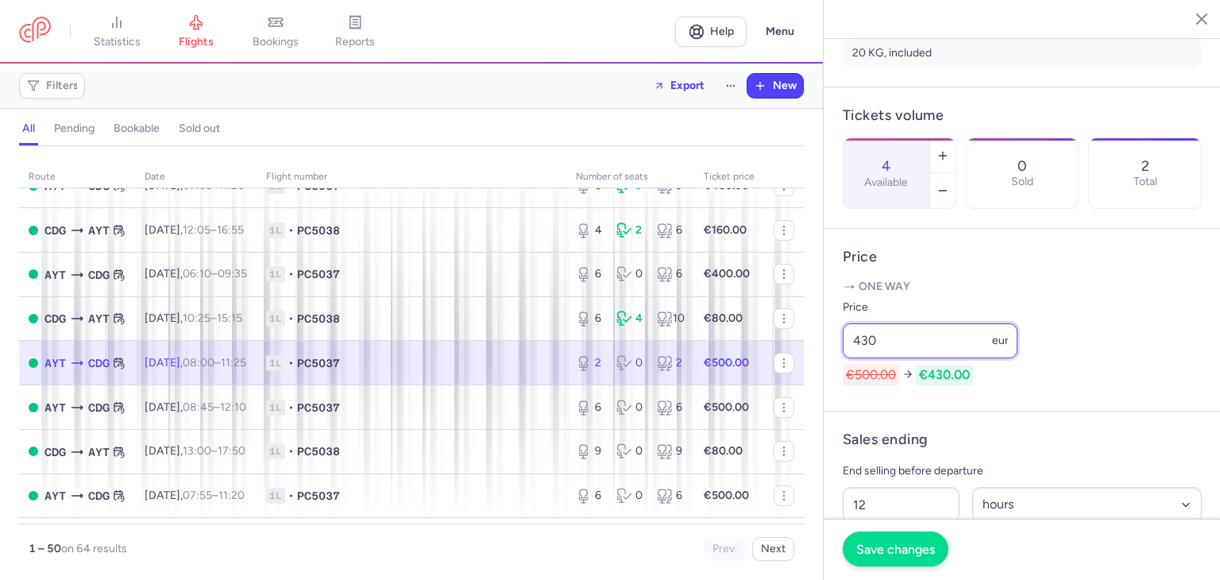
type input "430"
click at [919, 547] on span "Save changes" at bounding box center [895, 549] width 79 height 14
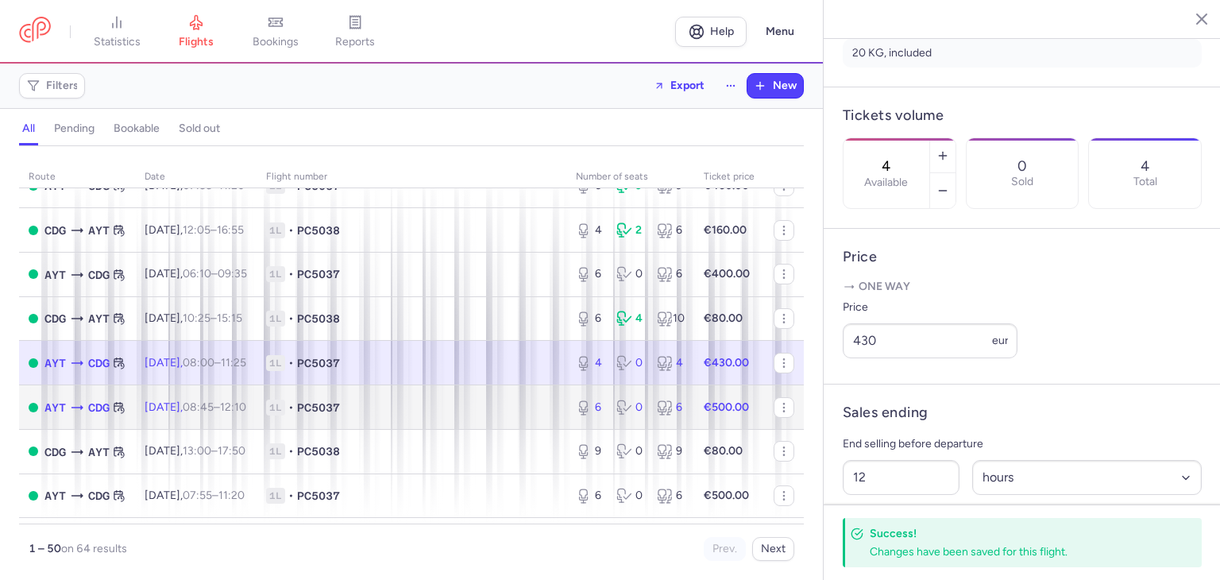
click at [406, 415] on span "1L • PC5037" at bounding box center [411, 408] width 291 height 16
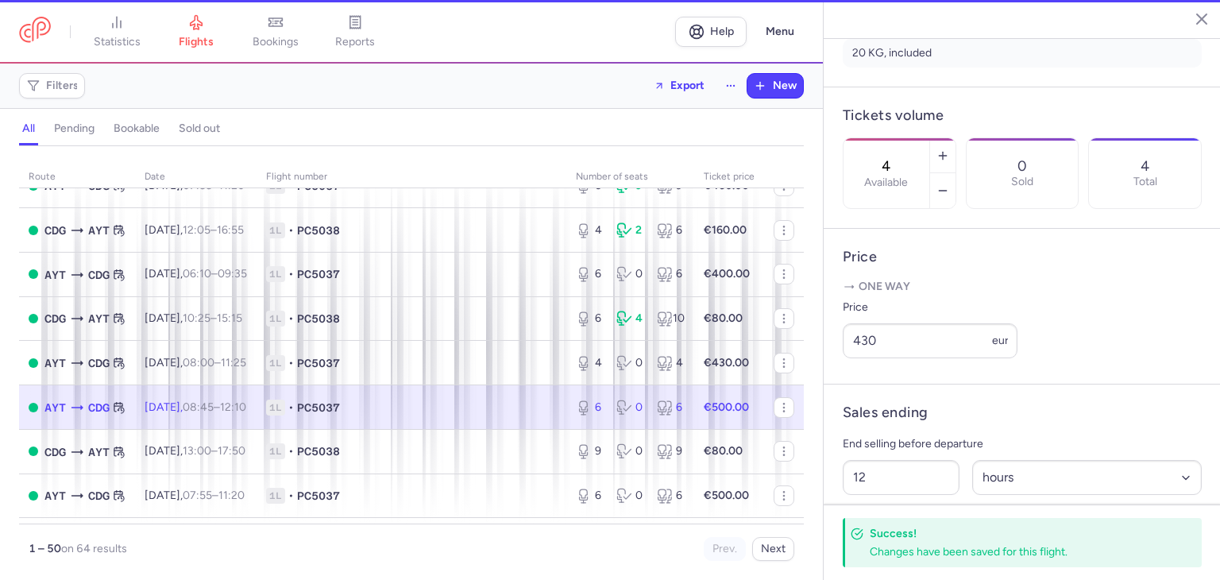
type input "6"
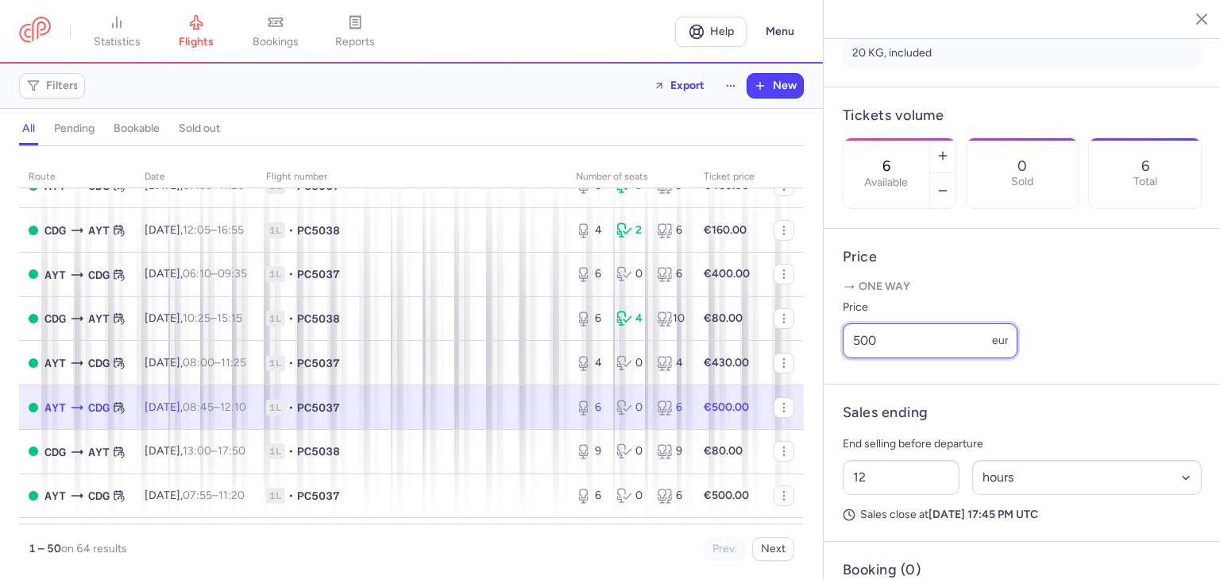
drag, startPoint x: 894, startPoint y: 365, endPoint x: 826, endPoint y: 363, distance: 67.5
click at [829, 363] on article "Price One way Price 500 eur" at bounding box center [1022, 307] width 397 height 156
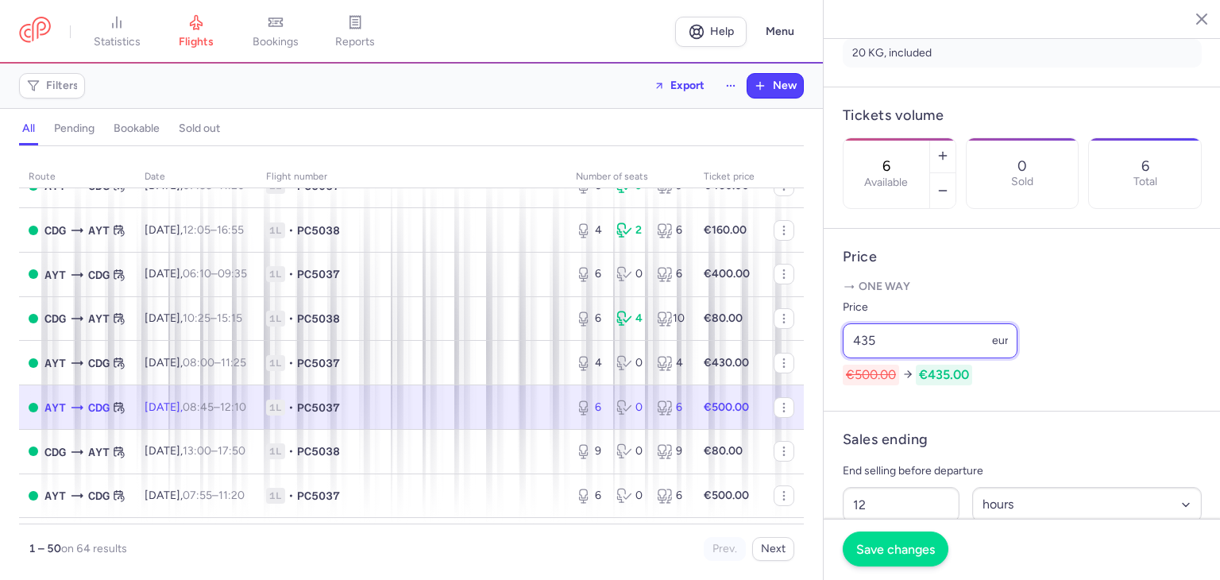
type input "435"
click at [909, 562] on button "Save changes" at bounding box center [896, 548] width 106 height 35
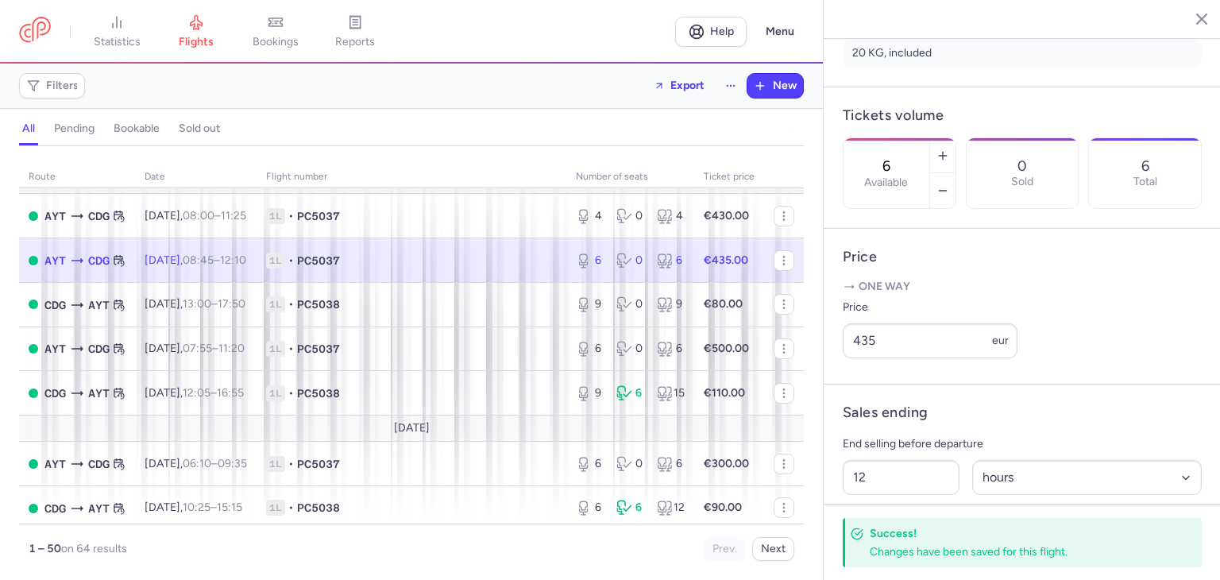
scroll to position [794, 0]
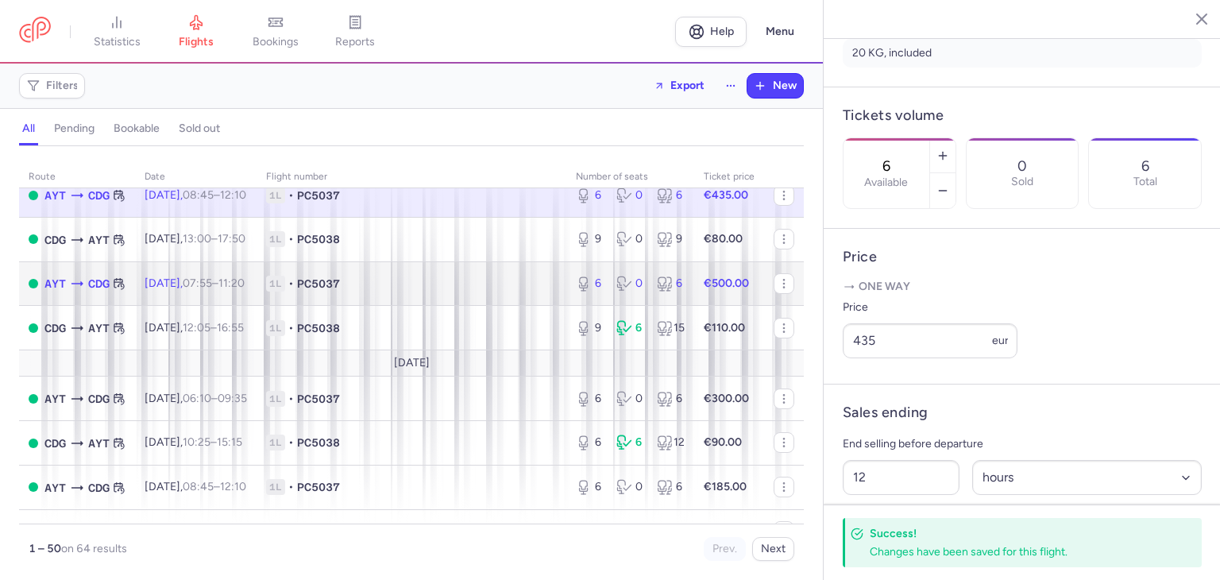
click at [371, 289] on td "1L • PC5037" at bounding box center [412, 283] width 310 height 44
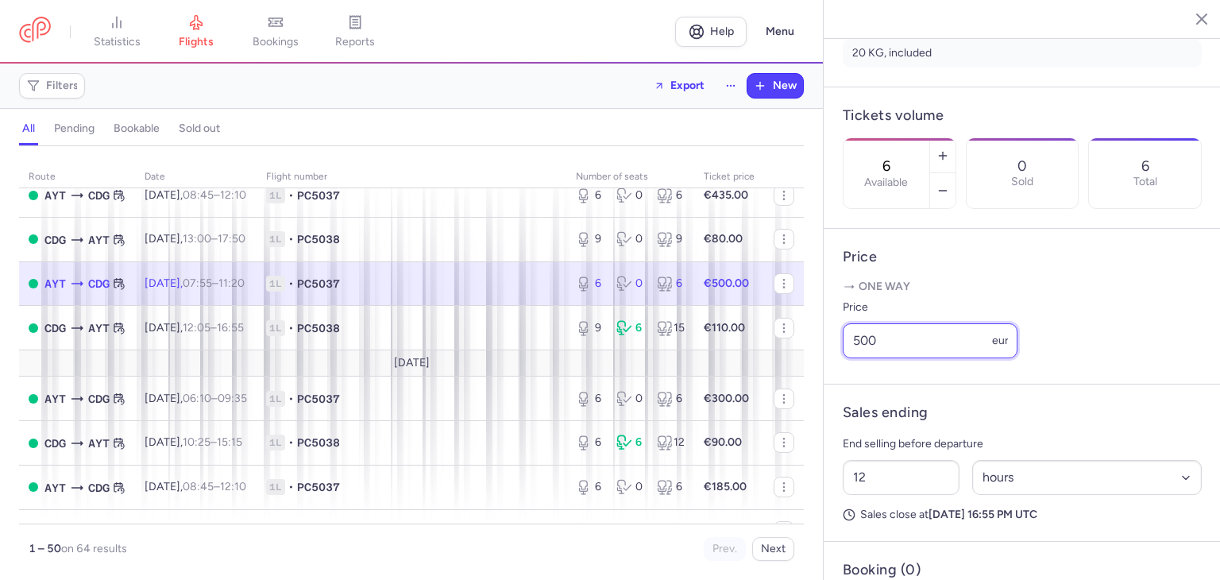
drag, startPoint x: 906, startPoint y: 365, endPoint x: 794, endPoint y: 363, distance: 112.0
click at [794, 363] on div "statistics flights bookings reports Help Menu Filters Export New all pending bo…" at bounding box center [610, 290] width 1220 height 580
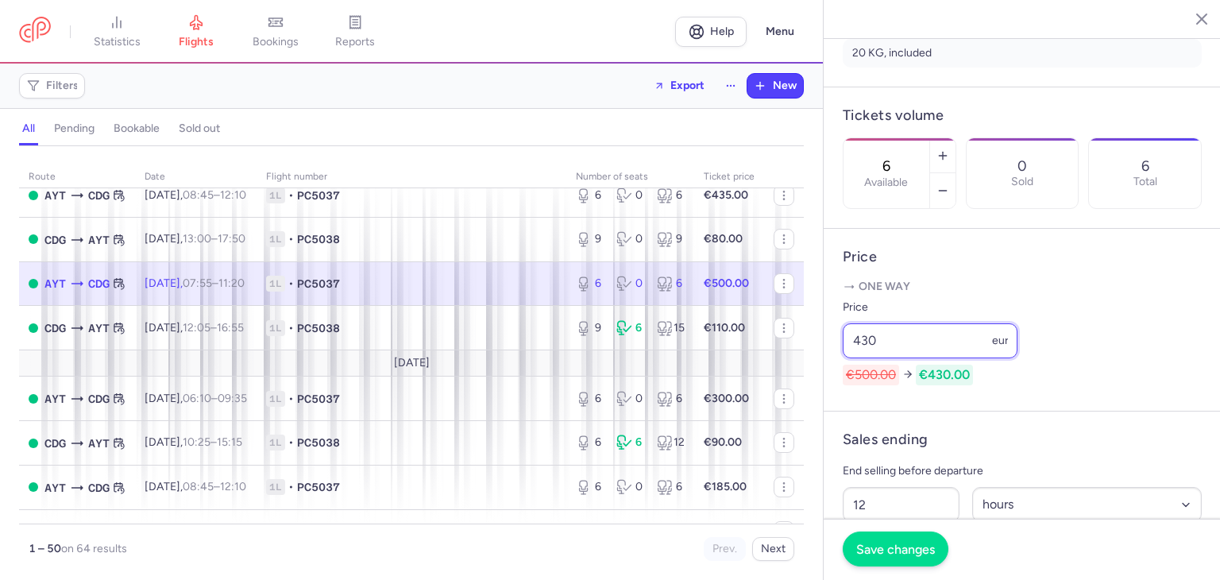
type input "430"
click at [940, 551] on button "Save changes" at bounding box center [896, 548] width 106 height 35
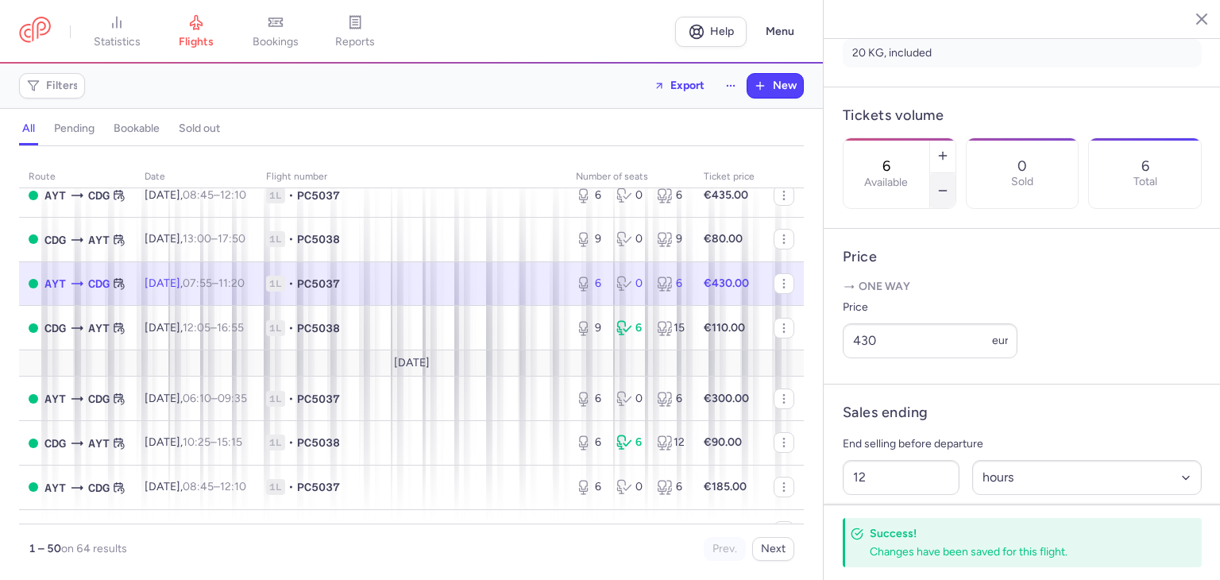
click at [956, 173] on button "button" at bounding box center [942, 190] width 25 height 35
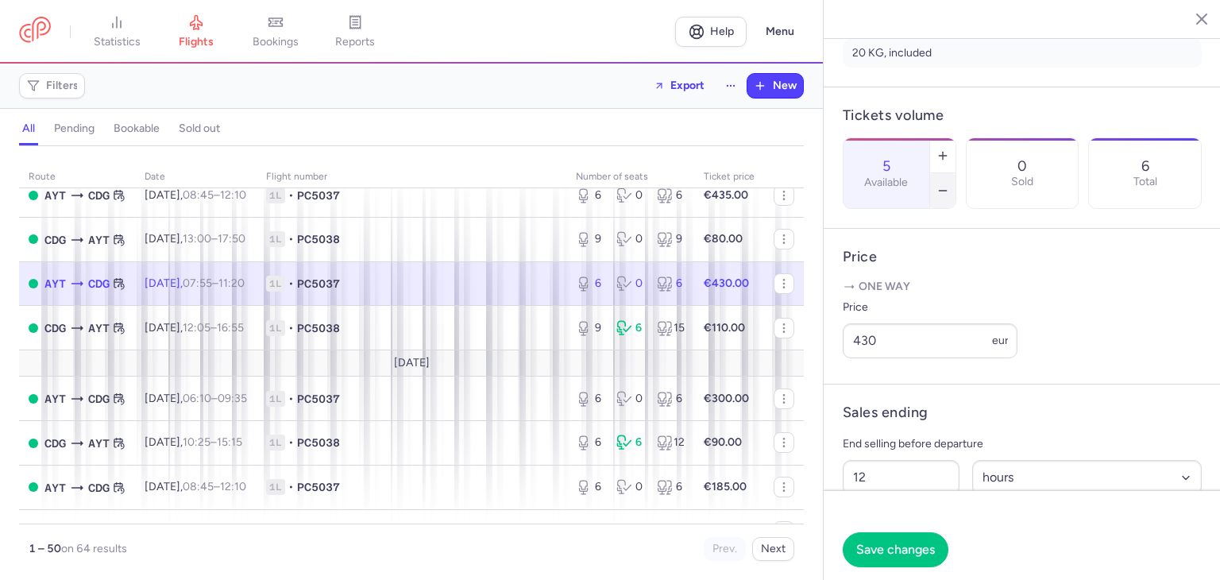
click at [956, 173] on button "button" at bounding box center [942, 190] width 25 height 35
click at [917, 545] on span "Save changes" at bounding box center [895, 549] width 79 height 14
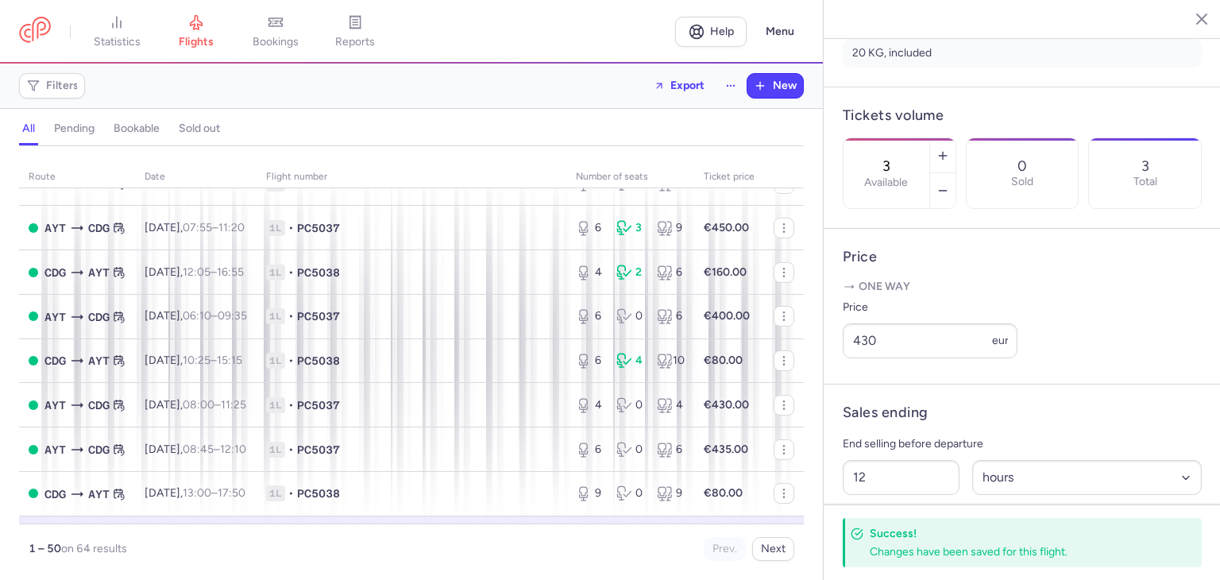
scroll to position [529, 0]
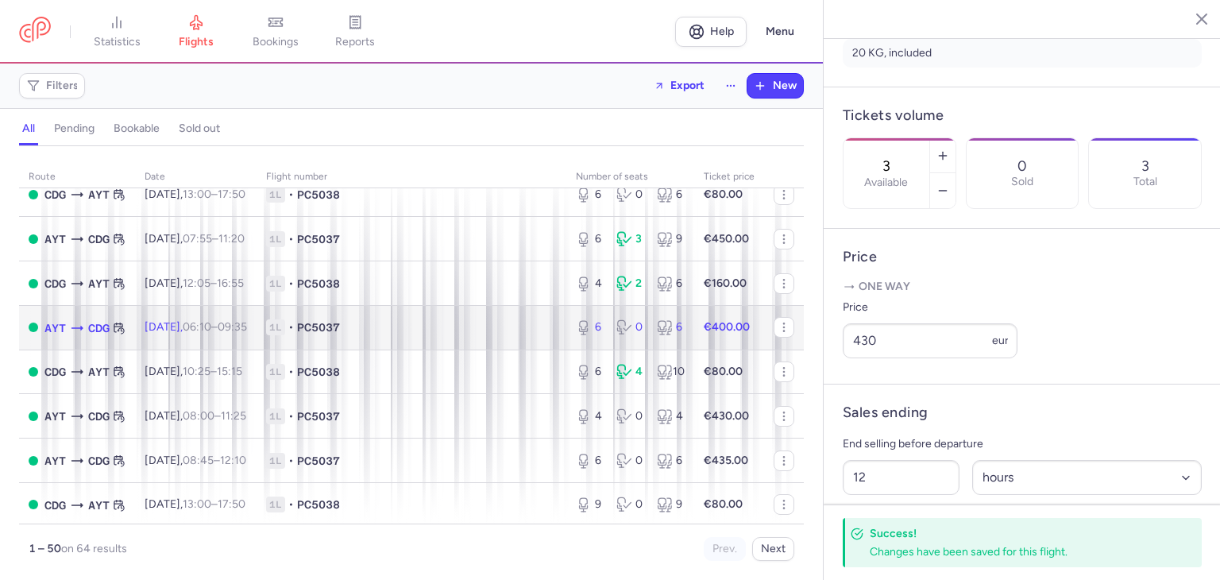
click at [439, 350] on td "1L • PC5037" at bounding box center [412, 327] width 310 height 44
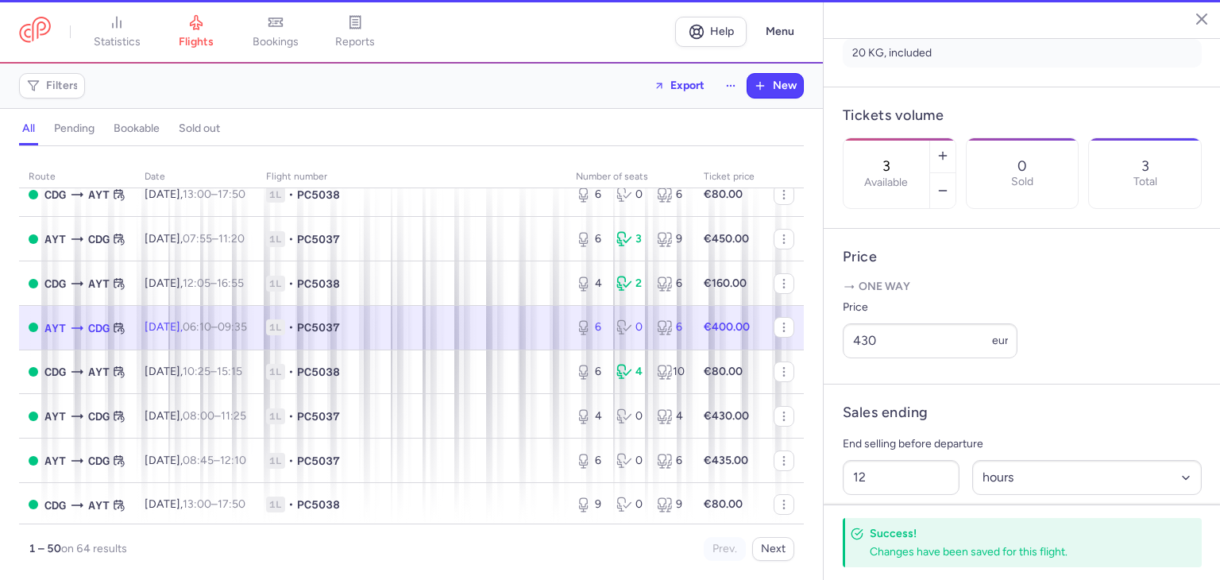
type input "6"
